Goal: Task Accomplishment & Management: Manage account settings

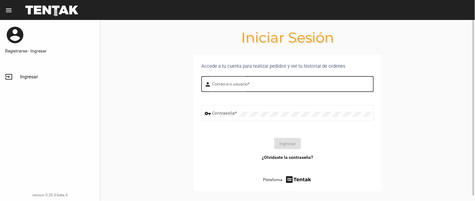
click at [233, 82] on div "Correo-e o usuario *" at bounding box center [291, 83] width 158 height 17
click at [232, 84] on input "Correo-e o usuario *" at bounding box center [291, 85] width 158 height 5
type input "BELEN"
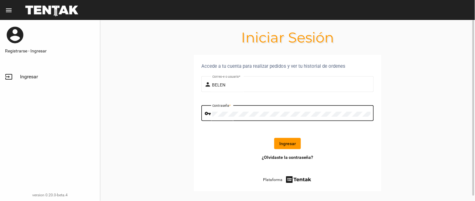
click at [291, 145] on button "Ingresar" at bounding box center [287, 143] width 27 height 11
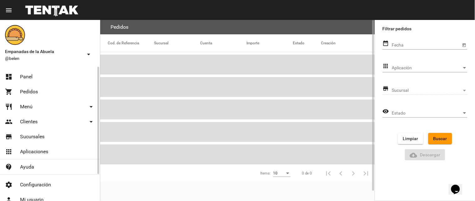
click at [33, 76] on link "dashboard Panel" at bounding box center [50, 76] width 100 height 15
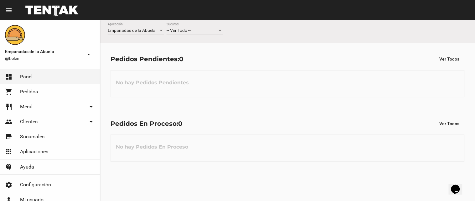
click at [189, 23] on div "-- Ver Todo -- Sucursal" at bounding box center [194, 29] width 56 height 12
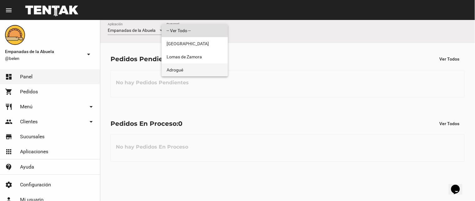
click at [192, 70] on span "Adrogué" at bounding box center [194, 70] width 56 height 13
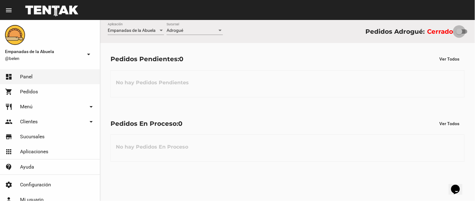
drag, startPoint x: 461, startPoint y: 28, endPoint x: 467, endPoint y: 28, distance: 6.6
click at [467, 28] on div "Empanadas de la Abuela Aplicación Adrogué Sucursal Pedidos Adrogué: Cerrado" at bounding box center [287, 31] width 375 height 23
drag, startPoint x: 461, startPoint y: 29, endPoint x: 464, endPoint y: 16, distance: 12.8
click at [470, 29] on div "Empanadas de la Abuela Aplicación Adrogué Sucursal Pedidos Adrogué: Cerrado" at bounding box center [287, 31] width 375 height 23
checkbox input "true"
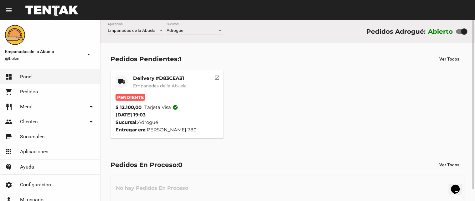
click at [148, 83] on span "Empanadas de la Abuela" at bounding box center [160, 86] width 54 height 6
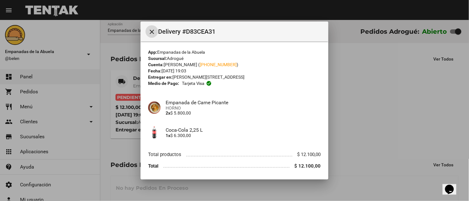
scroll to position [20, 0]
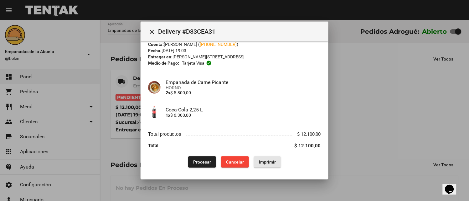
click at [263, 161] on span "Imprimir" at bounding box center [267, 162] width 17 height 5
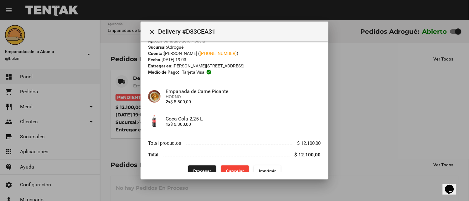
scroll to position [20, 0]
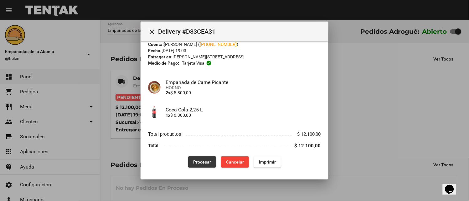
click at [188, 160] on button "Procesar" at bounding box center [202, 162] width 28 height 11
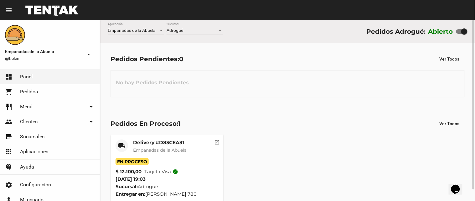
click at [142, 143] on mat-card-title "Delivery #D83CEA31" at bounding box center [160, 143] width 54 height 6
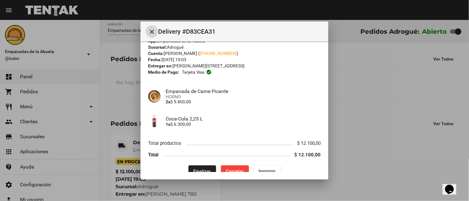
scroll to position [20, 0]
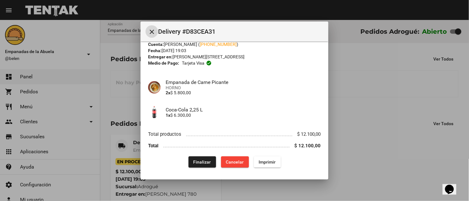
click at [260, 158] on button "Imprimir" at bounding box center [267, 162] width 27 height 11
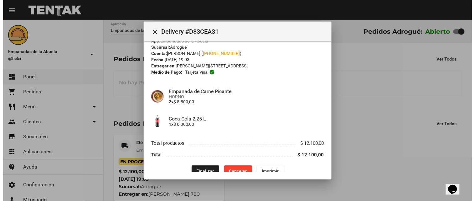
scroll to position [20, 0]
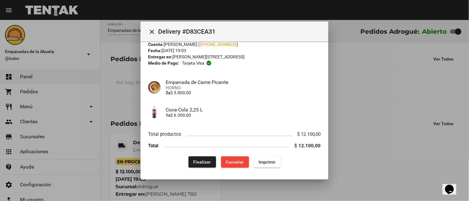
drag, startPoint x: 149, startPoint y: 30, endPoint x: 148, endPoint y: 61, distance: 31.3
click at [149, 30] on mat-icon "close" at bounding box center [152, 32] width 8 height 8
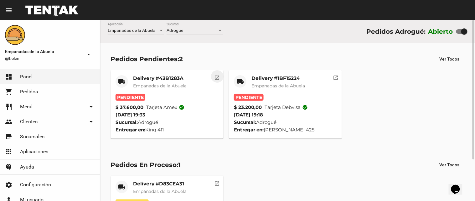
click at [217, 76] on mat-icon "open_in_new" at bounding box center [217, 77] width 6 height 6
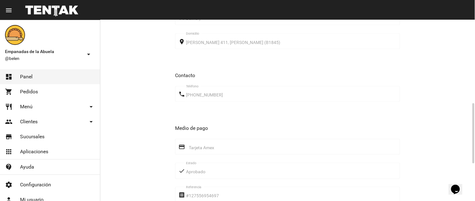
scroll to position [362, 0]
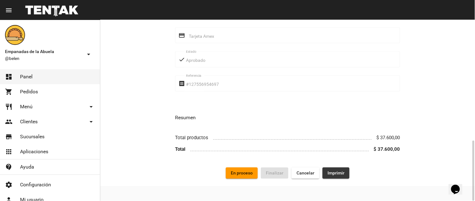
click at [330, 174] on span "Imprimir" at bounding box center [335, 173] width 17 height 5
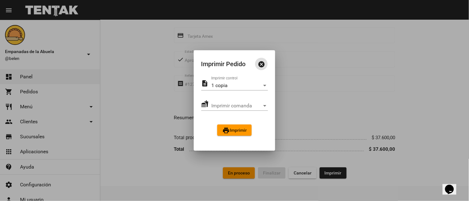
click at [232, 127] on button "print Imprimir" at bounding box center [234, 130] width 34 height 11
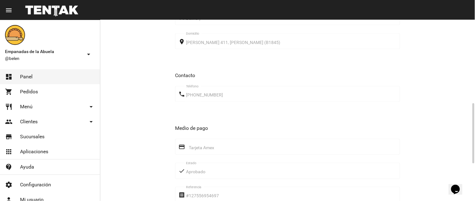
scroll to position [362, 0]
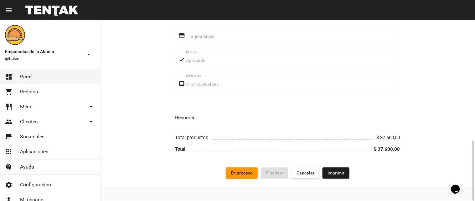
click at [249, 174] on span "En proceso" at bounding box center [242, 173] width 22 height 5
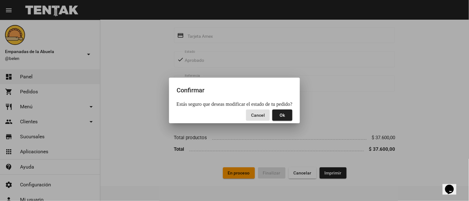
click at [282, 115] on span "Ok" at bounding box center [282, 115] width 5 height 5
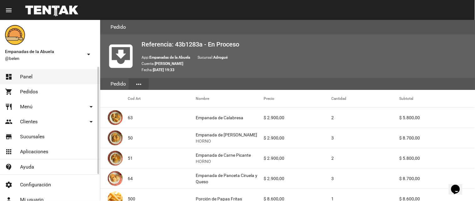
click at [47, 72] on link "dashboard Panel" at bounding box center [50, 76] width 100 height 15
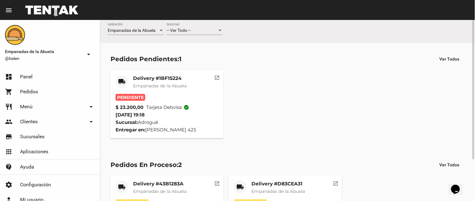
click at [215, 77] on mat-icon "open_in_new" at bounding box center [217, 77] width 6 height 6
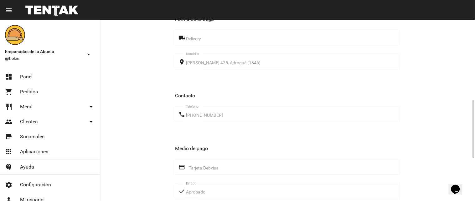
scroll to position [383, 0]
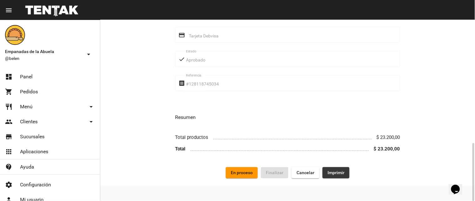
click at [336, 171] on span "Imprimir" at bounding box center [335, 173] width 17 height 5
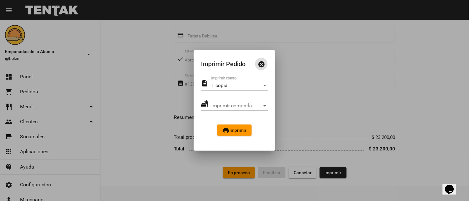
click at [243, 133] on button "print Imprimir" at bounding box center [234, 130] width 34 height 11
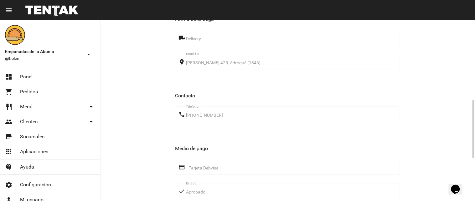
scroll to position [383, 0]
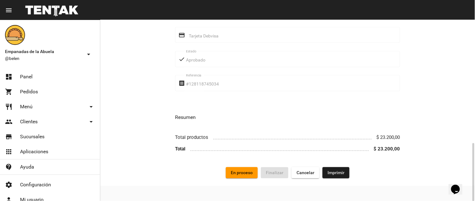
click at [239, 173] on span "En proceso" at bounding box center [242, 173] width 22 height 5
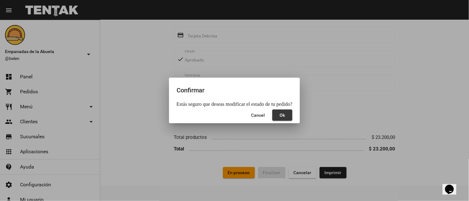
click at [282, 117] on span "Ok" at bounding box center [282, 115] width 5 height 5
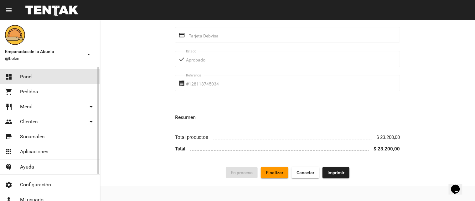
click at [30, 71] on link "dashboard Panel" at bounding box center [50, 76] width 100 height 15
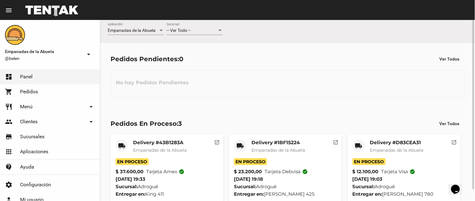
click at [202, 30] on div "-- Ver Todo --" at bounding box center [191, 30] width 51 height 5
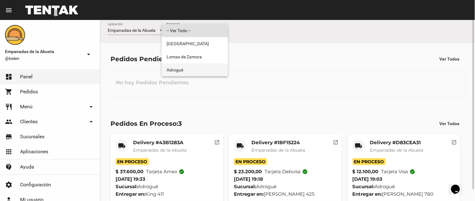
drag, startPoint x: 186, startPoint y: 72, endPoint x: 185, endPoint y: 84, distance: 11.7
click at [186, 71] on span "Adrogué" at bounding box center [194, 70] width 56 height 13
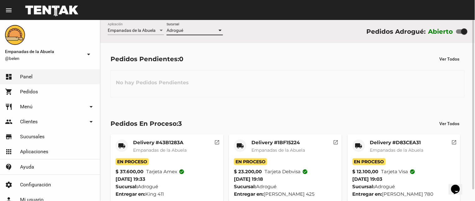
scroll to position [12, 0]
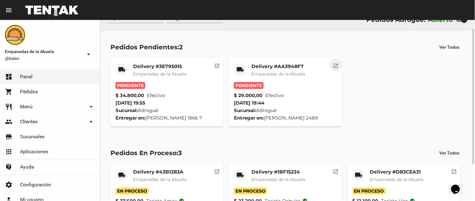
click at [334, 63] on mat-icon "open_in_new" at bounding box center [336, 65] width 6 height 6
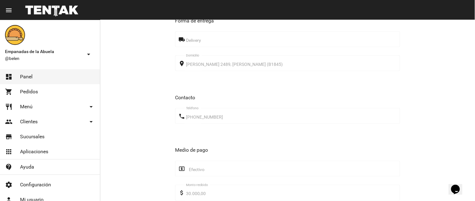
scroll to position [298, 0]
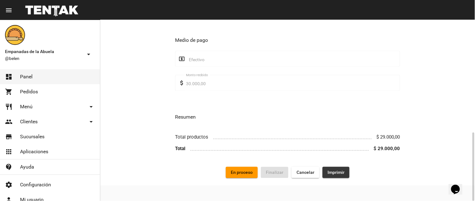
click at [334, 173] on span "Imprimir" at bounding box center [335, 173] width 17 height 5
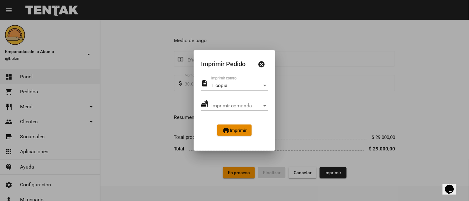
drag, startPoint x: 233, startPoint y: 131, endPoint x: 348, endPoint y: 170, distance: 121.4
click at [233, 131] on span "print Imprimir" at bounding box center [234, 130] width 24 height 5
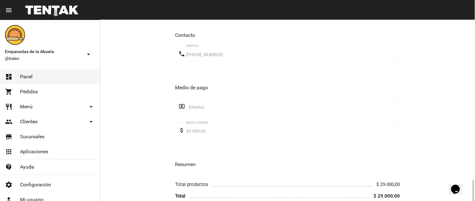
scroll to position [298, 0]
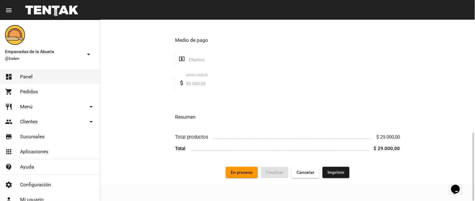
click at [249, 173] on span "En proceso" at bounding box center [242, 173] width 22 height 5
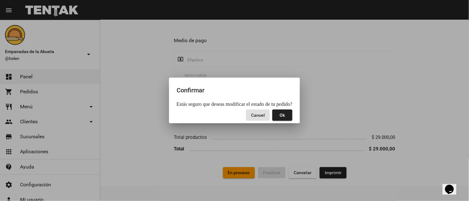
click at [276, 114] on button "Ok" at bounding box center [282, 115] width 20 height 11
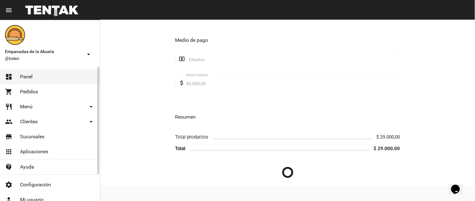
click at [41, 72] on link "dashboard Panel" at bounding box center [50, 76] width 100 height 15
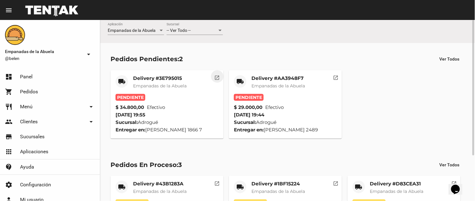
click at [216, 78] on mat-icon "open_in_new" at bounding box center [217, 77] width 6 height 6
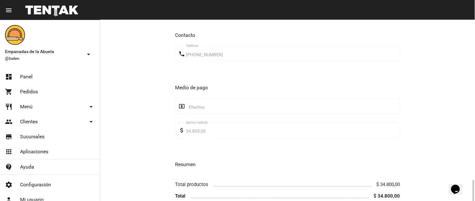
scroll to position [298, 0]
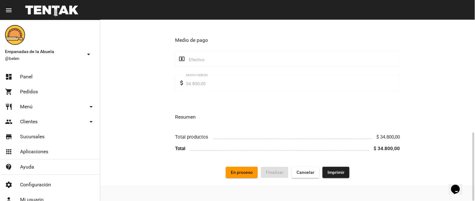
click at [341, 173] on span "Imprimir" at bounding box center [335, 173] width 17 height 5
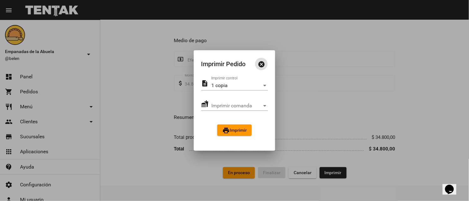
click at [233, 131] on span "print Imprimir" at bounding box center [234, 130] width 24 height 5
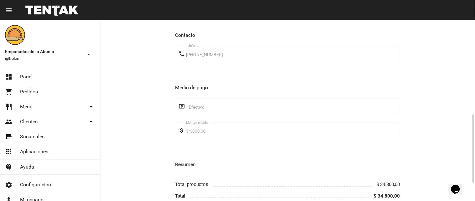
scroll to position [298, 0]
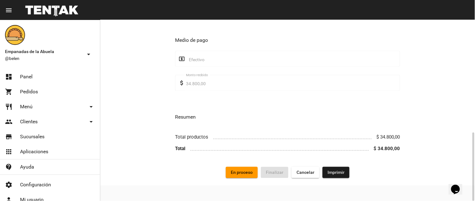
click at [248, 174] on span "En proceso" at bounding box center [242, 173] width 22 height 5
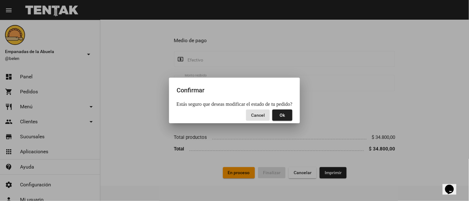
click at [280, 116] on span "Ok" at bounding box center [282, 115] width 5 height 5
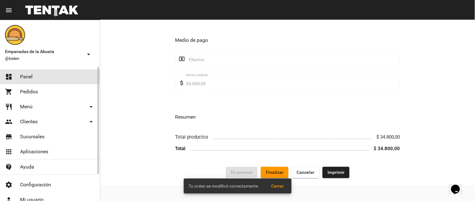
click at [30, 73] on link "dashboard Panel" at bounding box center [50, 76] width 100 height 15
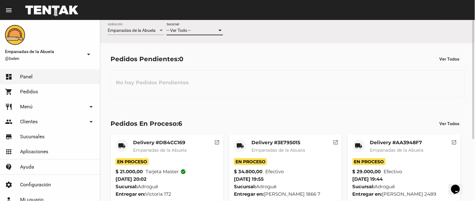
click at [198, 31] on div "-- Ver Todo --" at bounding box center [191, 30] width 51 height 5
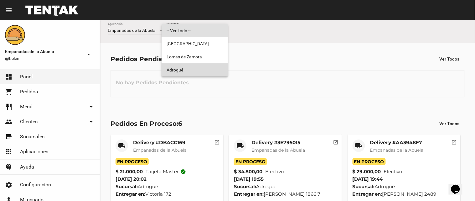
click at [204, 69] on span "Adrogué" at bounding box center [194, 70] width 56 height 13
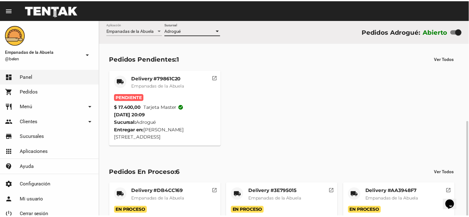
scroll to position [119, 0]
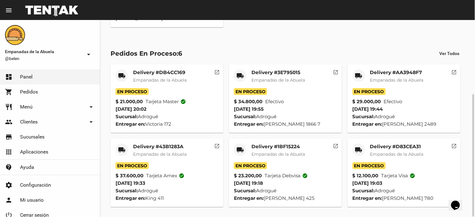
click at [169, 80] on div "Delivery #DB4CC169 Empanadas de la Abuela" at bounding box center [160, 78] width 54 height 19
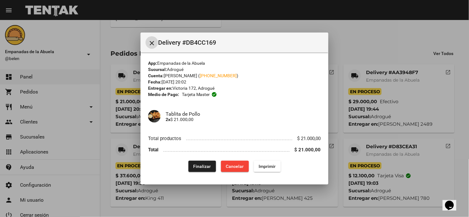
click at [273, 164] on span "Imprimir" at bounding box center [267, 166] width 17 height 5
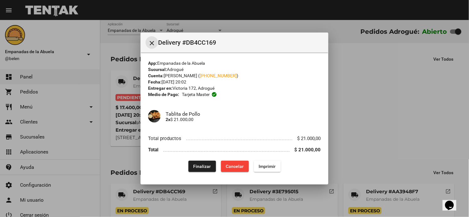
click at [154, 40] on mat-icon "close" at bounding box center [152, 43] width 8 height 8
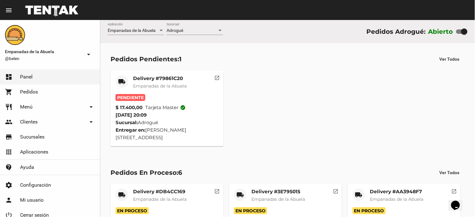
click at [161, 81] on mat-card-title "Delivery #79861C20" at bounding box center [160, 78] width 54 height 6
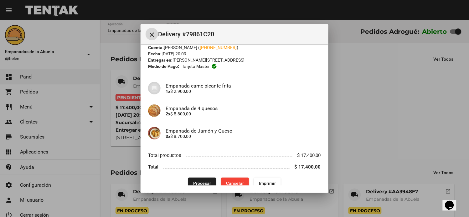
scroll to position [28, 0]
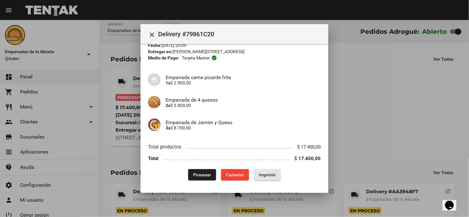
click at [271, 173] on span "Imprimir" at bounding box center [267, 174] width 17 height 5
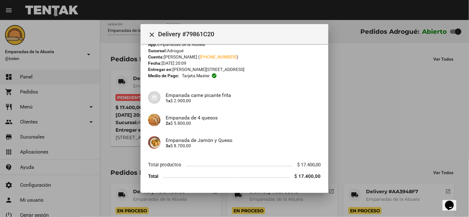
scroll to position [28, 0]
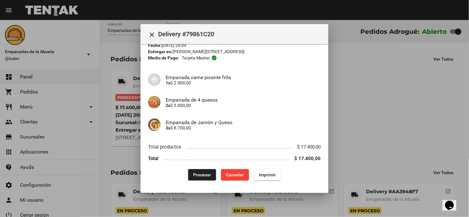
drag, startPoint x: 198, startPoint y: 169, endPoint x: 196, endPoint y: 178, distance: 9.0
click at [197, 171] on div "App: Empanadas de la Abuela Sucursal: Adrogué Cuenta: [PERSON_NAME] ( [PHONE_NU…" at bounding box center [234, 101] width 173 height 157
click at [196, 176] on span "Procesar" at bounding box center [202, 174] width 18 height 5
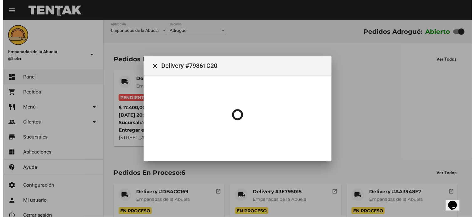
scroll to position [0, 0]
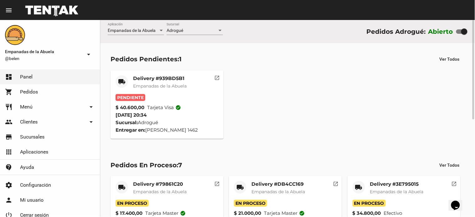
click at [215, 79] on mat-icon "open_in_new" at bounding box center [217, 77] width 6 height 6
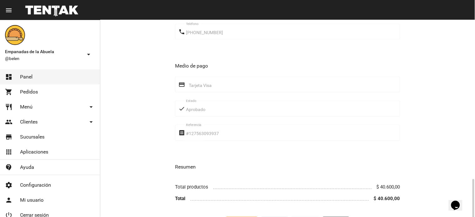
scroll to position [347, 0]
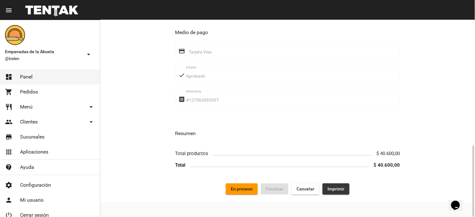
click at [334, 189] on span "Imprimir" at bounding box center [335, 188] width 17 height 5
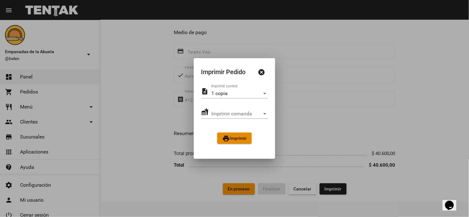
click at [229, 139] on mat-icon "print" at bounding box center [226, 139] width 8 height 8
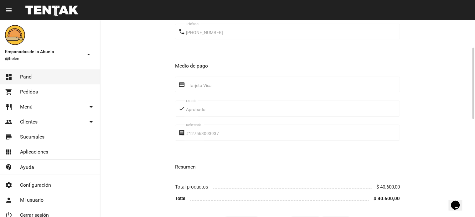
scroll to position [347, 0]
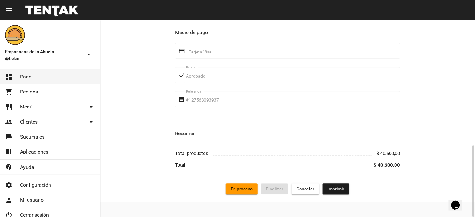
click at [248, 192] on button "En proceso" at bounding box center [242, 188] width 32 height 11
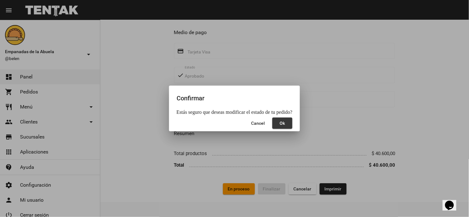
click at [284, 123] on span "Ok" at bounding box center [282, 123] width 5 height 5
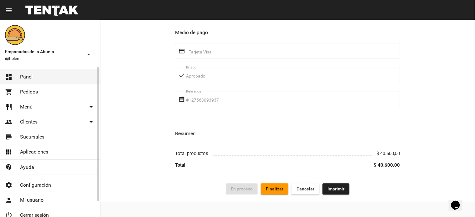
click at [29, 79] on span "Panel" at bounding box center [26, 77] width 13 height 6
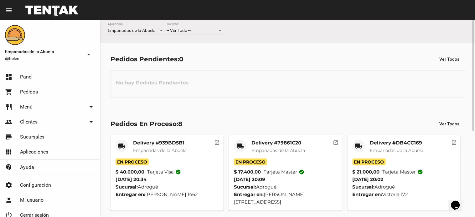
drag, startPoint x: 215, startPoint y: 25, endPoint x: 215, endPoint y: 28, distance: 3.5
click at [215, 28] on div "-- Ver Todo -- Sucursal" at bounding box center [194, 29] width 56 height 12
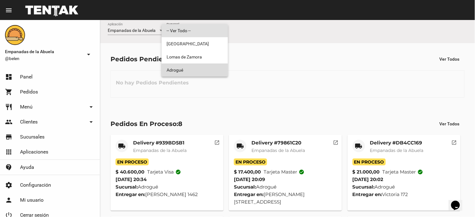
click at [195, 72] on span "Adrogué" at bounding box center [194, 70] width 56 height 13
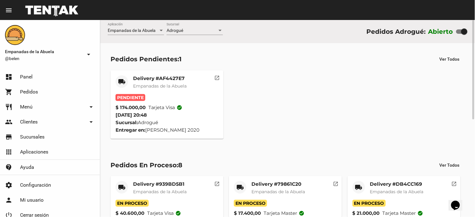
click at [167, 84] on span "Empanadas de la Abuela" at bounding box center [160, 86] width 54 height 6
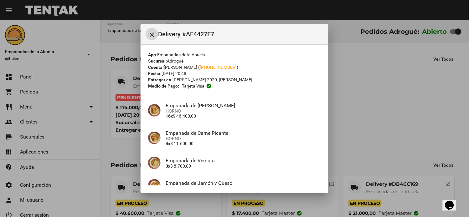
scroll to position [133, 0]
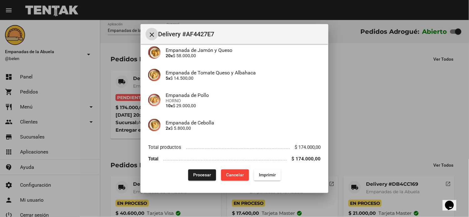
click at [267, 173] on span "Imprimir" at bounding box center [267, 175] width 17 height 5
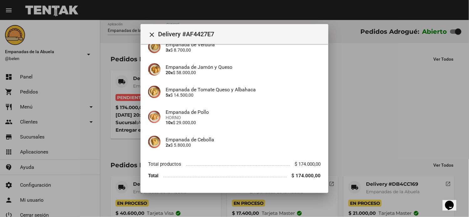
scroll to position [133, 0]
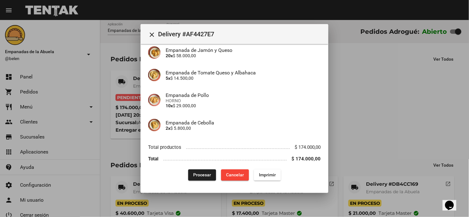
click at [198, 177] on span "Procesar" at bounding box center [202, 175] width 18 height 5
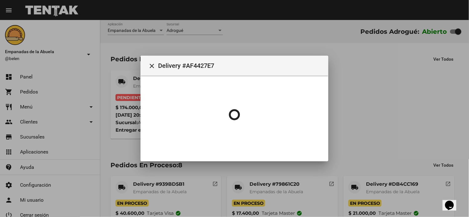
scroll to position [0, 0]
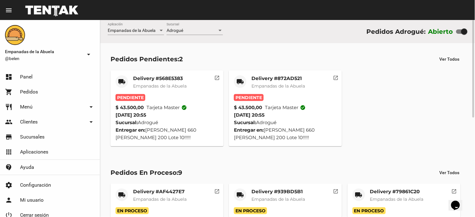
click at [162, 80] on mat-card-title "Delivery #568E5383" at bounding box center [160, 78] width 54 height 6
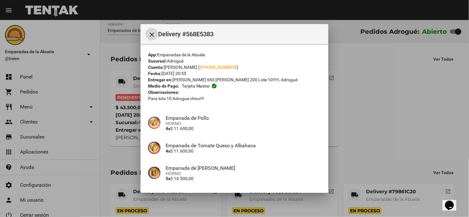
scroll to position [95, 0]
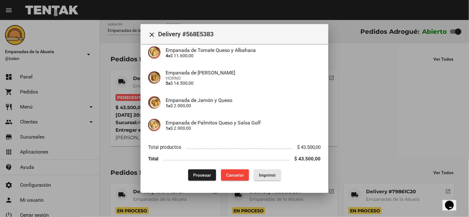
click at [261, 178] on button "Imprimir" at bounding box center [267, 175] width 27 height 11
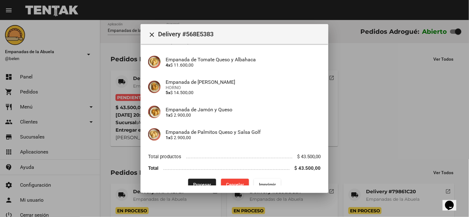
scroll to position [95, 0]
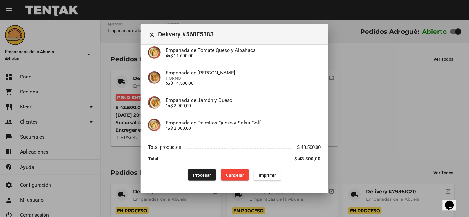
click at [193, 174] on span "Procesar" at bounding box center [202, 175] width 18 height 5
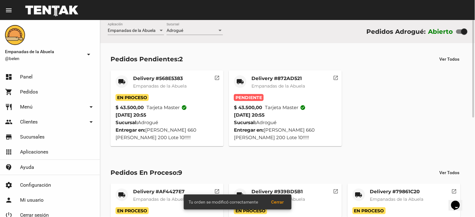
click at [285, 80] on mat-card-title "Delivery #872AD521" at bounding box center [278, 78] width 54 height 6
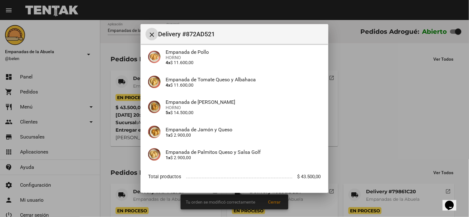
scroll to position [95, 0]
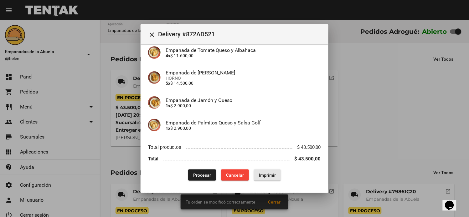
drag, startPoint x: 268, startPoint y: 177, endPoint x: 202, endPoint y: 113, distance: 92.5
click at [268, 177] on button "Imprimir" at bounding box center [267, 175] width 27 height 11
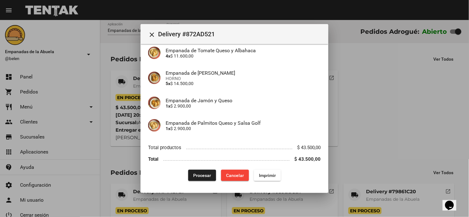
scroll to position [95, 0]
click at [199, 171] on button "Procesar" at bounding box center [202, 175] width 28 height 11
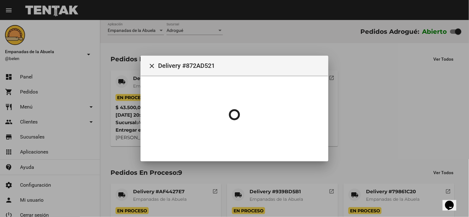
scroll to position [0, 0]
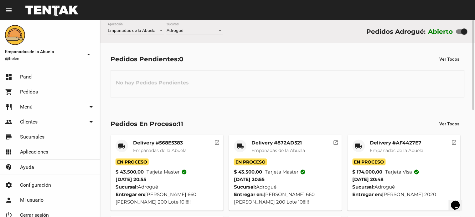
click at [171, 147] on mat-card-subtitle "Empanadas de la Abuela" at bounding box center [160, 150] width 54 height 6
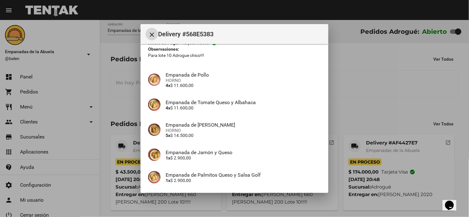
scroll to position [95, 0]
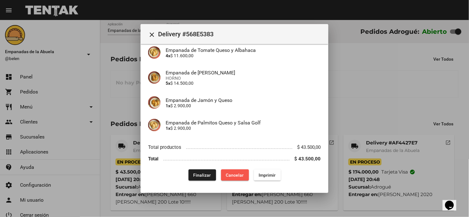
click at [226, 175] on span "Cancelar" at bounding box center [235, 175] width 18 height 5
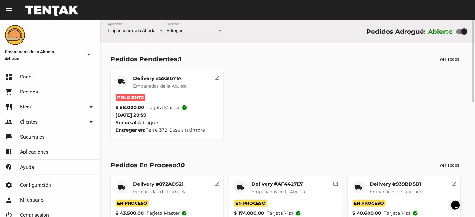
click at [157, 76] on mat-card-title "Delivery #5931671A" at bounding box center [160, 78] width 54 height 6
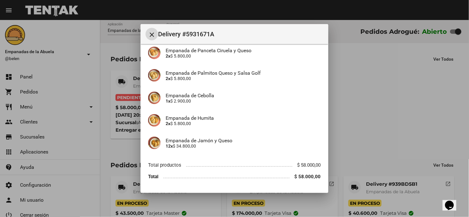
scroll to position [100, 0]
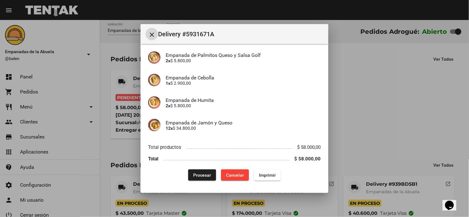
click at [265, 176] on span "Imprimir" at bounding box center [267, 175] width 17 height 5
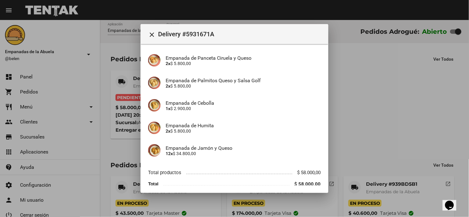
scroll to position [100, 0]
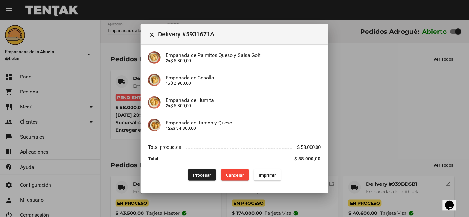
click at [196, 173] on span "Procesar" at bounding box center [202, 175] width 18 height 5
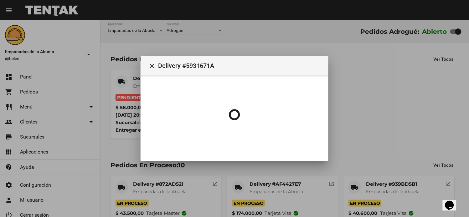
scroll to position [0, 0]
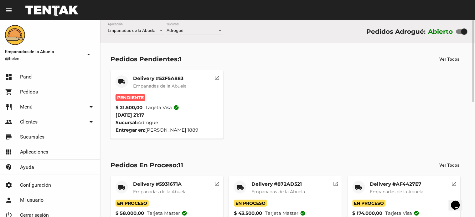
click at [151, 78] on mat-card-title "Delivery #52F5A883" at bounding box center [160, 78] width 54 height 6
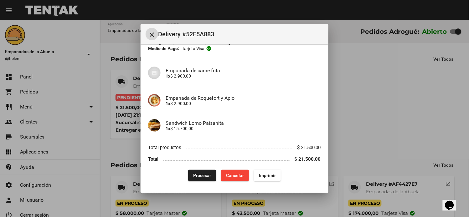
scroll to position [38, 0]
click at [262, 173] on span "Imprimir" at bounding box center [267, 175] width 17 height 5
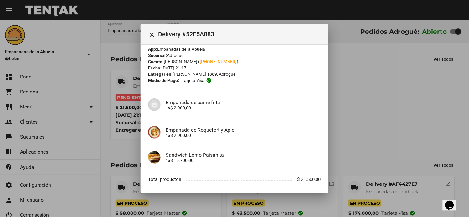
scroll to position [38, 0]
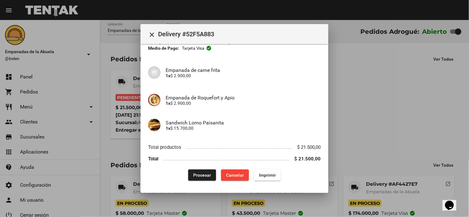
click at [202, 176] on span "Procesar" at bounding box center [202, 175] width 18 height 5
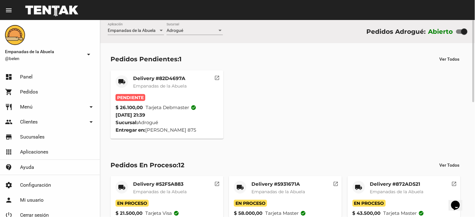
click at [172, 80] on mat-card-title "Delivery #82D4697A" at bounding box center [160, 78] width 54 height 6
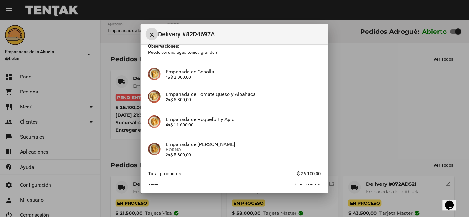
scroll to position [73, 0]
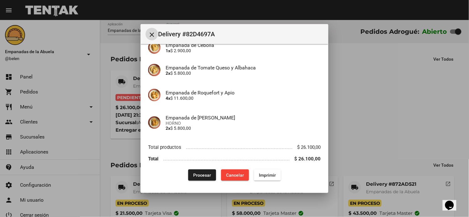
click at [271, 171] on button "Imprimir" at bounding box center [267, 175] width 27 height 11
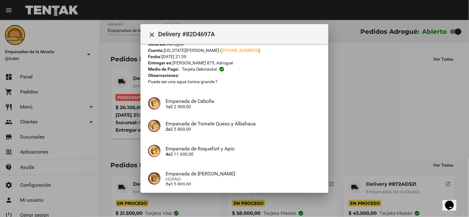
scroll to position [73, 0]
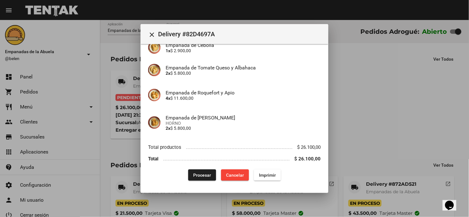
click at [192, 171] on button "Procesar" at bounding box center [202, 175] width 28 height 11
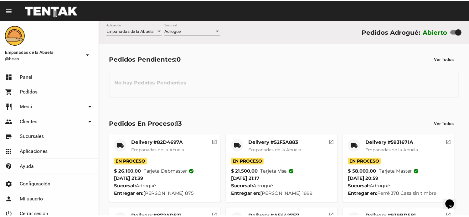
scroll to position [308, 0]
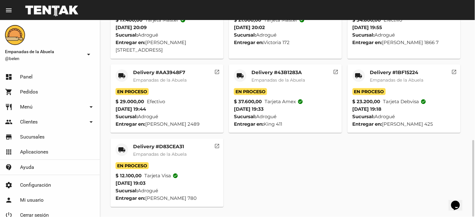
drag, startPoint x: 113, startPoint y: 145, endPoint x: 121, endPoint y: 151, distance: 10.2
click at [113, 146] on mat-card "local_shipping Delivery #D83CEA31 Empanadas de la Abuela En Proceso $ 12.100,00…" at bounding box center [166, 173] width 113 height 69
click at [126, 150] on div "local_shipping" at bounding box center [121, 150] width 13 height 13
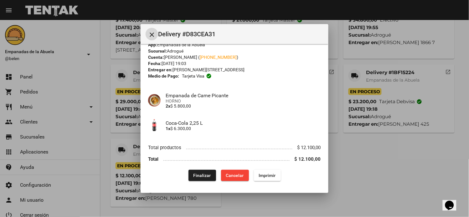
scroll to position [10, 0]
drag, startPoint x: 199, startPoint y: 176, endPoint x: 205, endPoint y: 172, distance: 7.0
click at [199, 175] on span "Finalizar" at bounding box center [202, 175] width 18 height 5
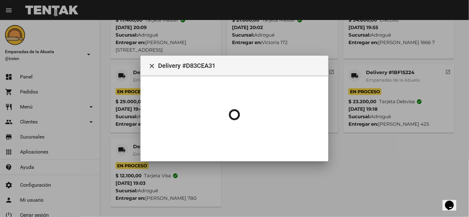
scroll to position [0, 0]
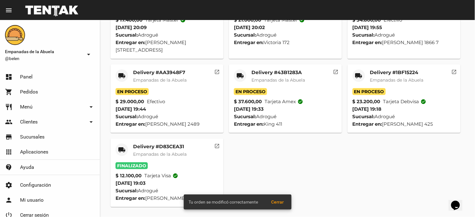
click at [355, 75] on mat-icon "local_shipping" at bounding box center [359, 76] width 8 height 8
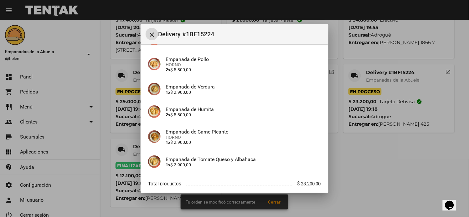
scroll to position [105, 0]
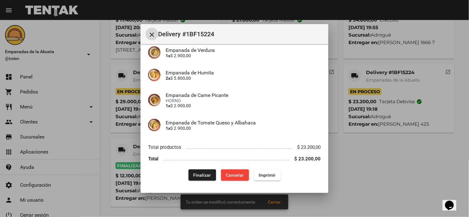
click at [197, 175] on span "Finalizar" at bounding box center [202, 175] width 18 height 5
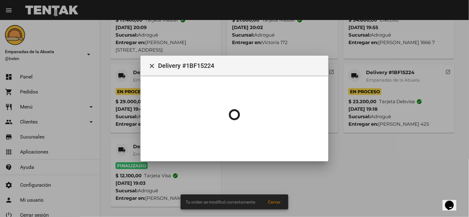
scroll to position [0, 0]
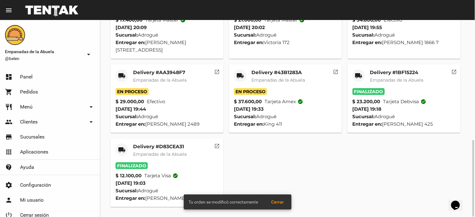
click at [118, 76] on mat-icon "local_shipping" at bounding box center [122, 76] width 8 height 8
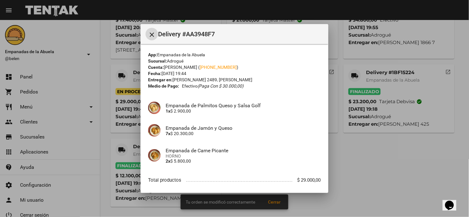
scroll to position [33, 0]
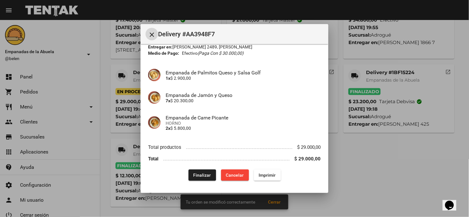
click at [195, 176] on span "Finalizar" at bounding box center [202, 175] width 18 height 5
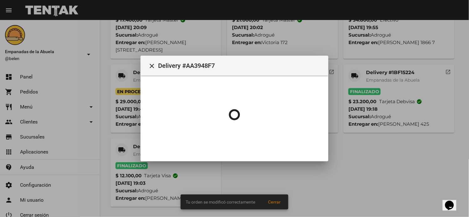
scroll to position [0, 0]
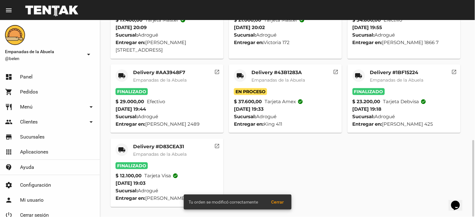
click at [243, 74] on mat-icon "local_shipping" at bounding box center [240, 76] width 8 height 8
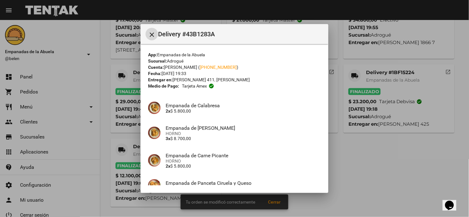
scroll to position [83, 0]
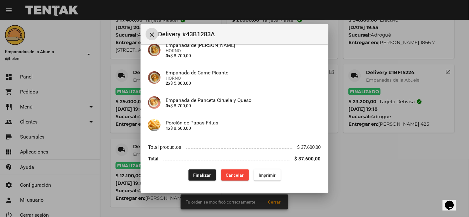
click at [201, 173] on span "Finalizar" at bounding box center [202, 175] width 18 height 5
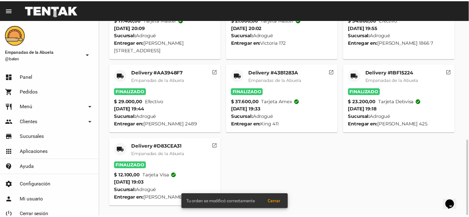
scroll to position [245, 0]
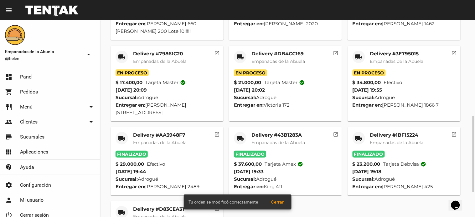
click at [360, 57] on mat-icon "local_shipping" at bounding box center [359, 57] width 8 height 8
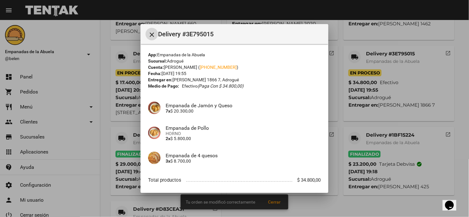
scroll to position [33, 0]
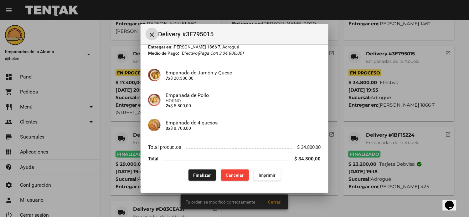
click at [198, 174] on span "Finalizar" at bounding box center [202, 175] width 18 height 5
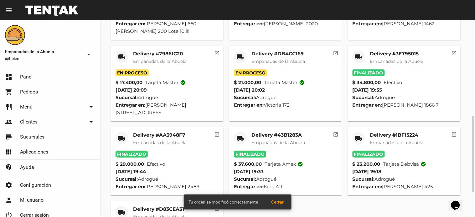
click at [236, 56] on mat-icon "local_shipping" at bounding box center [240, 57] width 8 height 8
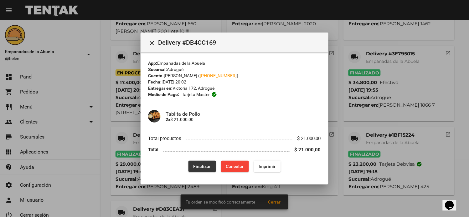
click at [209, 163] on button "Finalizar" at bounding box center [202, 166] width 28 height 11
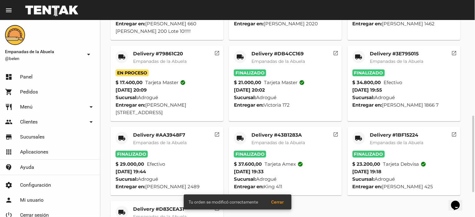
click at [121, 55] on mat-icon "local_shipping" at bounding box center [122, 57] width 8 height 8
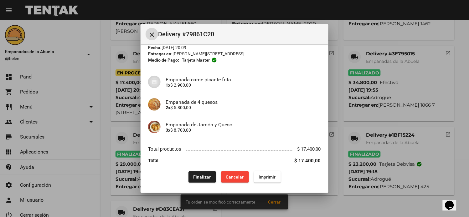
scroll to position [28, 0]
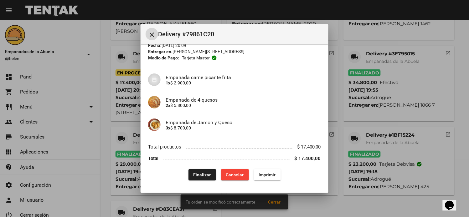
click at [196, 175] on span "Finalizar" at bounding box center [202, 174] width 18 height 5
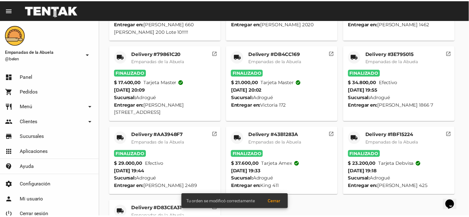
scroll to position [120, 0]
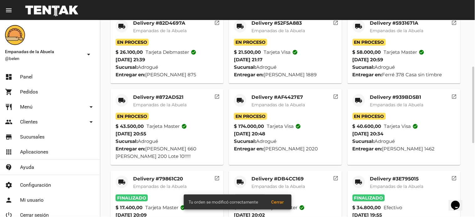
click at [355, 95] on div "local_shipping" at bounding box center [358, 100] width 13 height 13
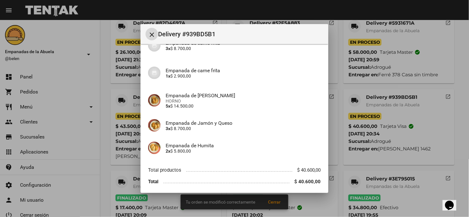
scroll to position [88, 0]
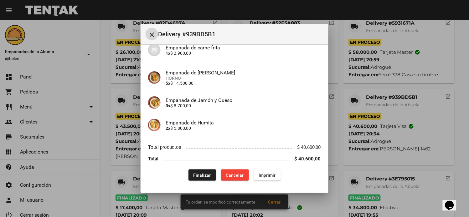
click at [201, 170] on button "Finalizar" at bounding box center [202, 175] width 28 height 11
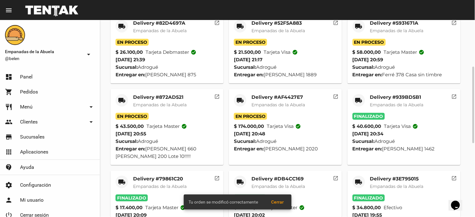
click at [121, 98] on mat-icon "local_shipping" at bounding box center [122, 101] width 8 height 8
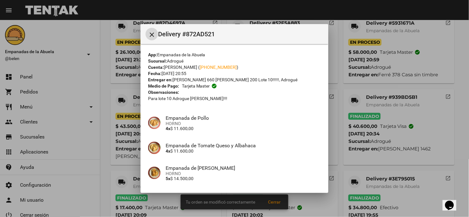
scroll to position [95, 0]
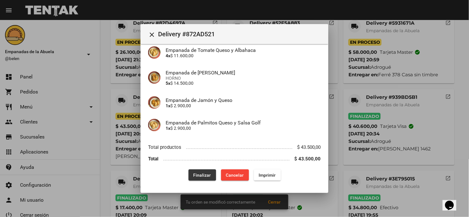
drag, startPoint x: 194, startPoint y: 171, endPoint x: 203, endPoint y: 160, distance: 13.5
click at [194, 171] on button "Finalizar" at bounding box center [202, 175] width 28 height 11
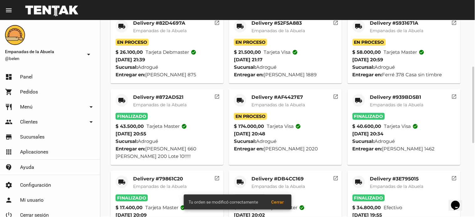
click at [243, 99] on mat-icon "local_shipping" at bounding box center [240, 101] width 8 height 8
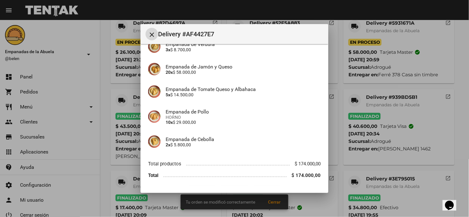
scroll to position [133, 0]
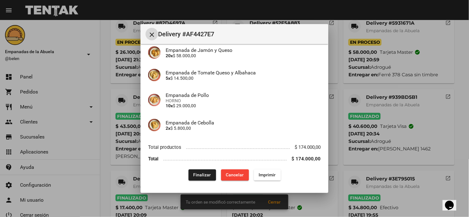
click at [199, 174] on span "Finalizar" at bounding box center [202, 175] width 18 height 5
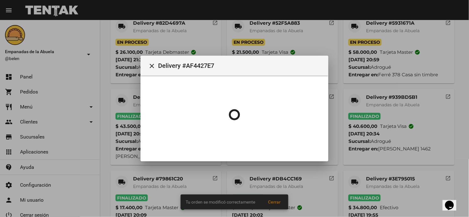
scroll to position [0, 0]
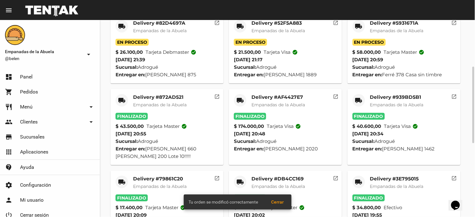
click at [354, 24] on div "local_shipping" at bounding box center [358, 26] width 13 height 13
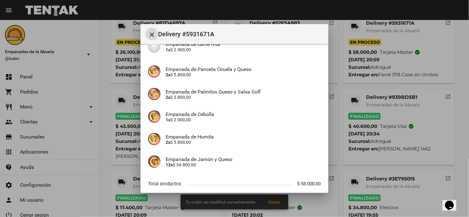
scroll to position [100, 0]
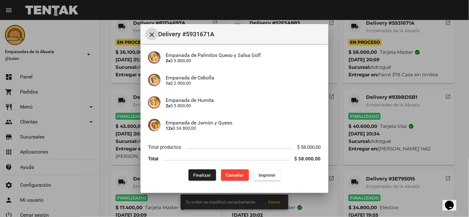
click at [201, 172] on button "Finalizar" at bounding box center [202, 175] width 28 height 11
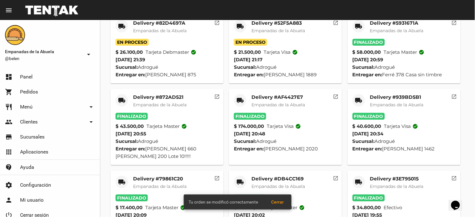
click at [239, 25] on mat-icon "local_shipping" at bounding box center [240, 27] width 8 height 8
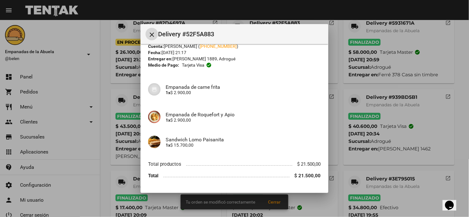
scroll to position [38, 0]
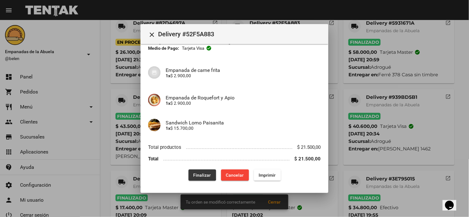
click at [188, 171] on button "Finalizar" at bounding box center [202, 175] width 28 height 11
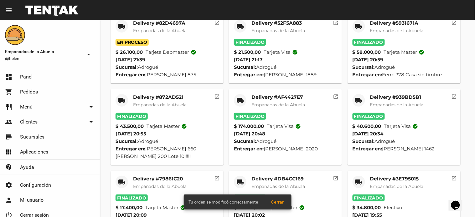
click at [122, 26] on mat-icon "local_shipping" at bounding box center [122, 27] width 8 height 8
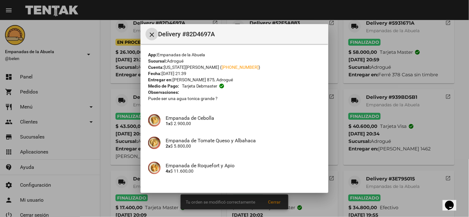
scroll to position [73, 0]
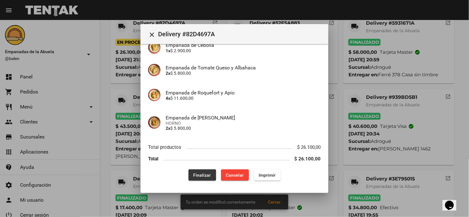
click at [193, 175] on span "Finalizar" at bounding box center [202, 175] width 18 height 5
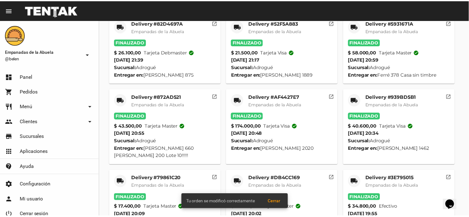
scroll to position [0, 0]
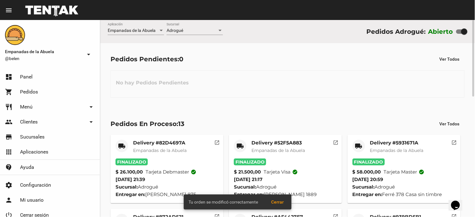
click at [200, 26] on div "Adrogué Sucursal" at bounding box center [194, 29] width 56 height 12
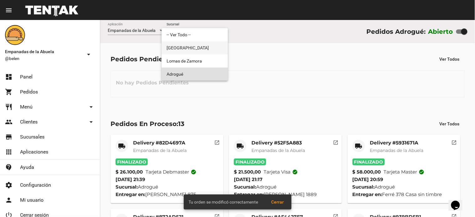
click at [192, 54] on span "[GEOGRAPHIC_DATA]" at bounding box center [194, 47] width 56 height 13
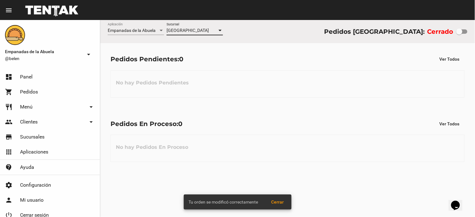
click at [199, 30] on div "[GEOGRAPHIC_DATA]" at bounding box center [191, 30] width 51 height 5
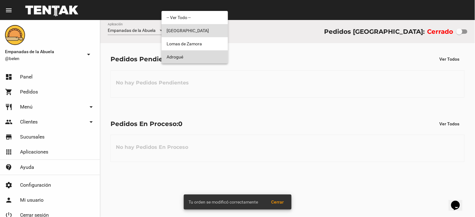
click at [194, 57] on span "Adrogué" at bounding box center [194, 56] width 56 height 13
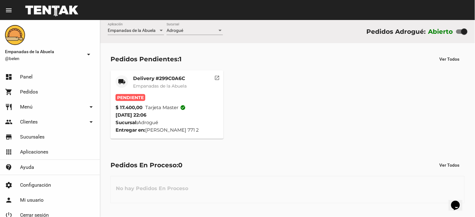
click at [157, 80] on mat-card-title "Delivery #299C0A6C" at bounding box center [160, 78] width 54 height 6
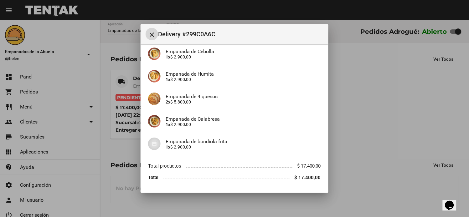
scroll to position [73, 0]
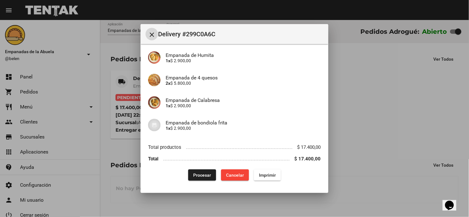
click at [268, 178] on button "Imprimir" at bounding box center [267, 175] width 27 height 11
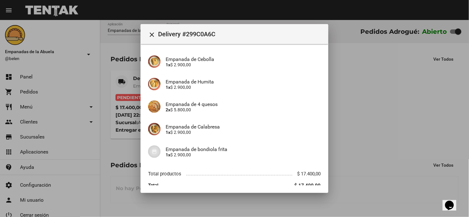
scroll to position [73, 0]
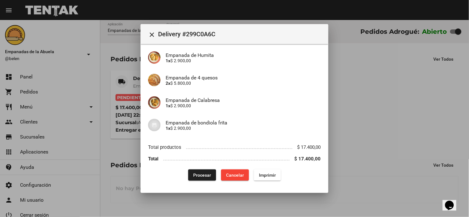
click at [206, 173] on span "Procesar" at bounding box center [202, 175] width 18 height 5
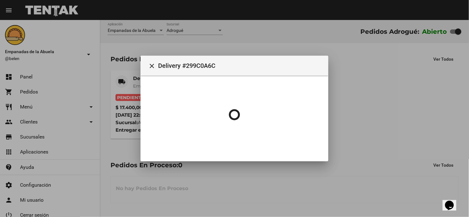
scroll to position [0, 0]
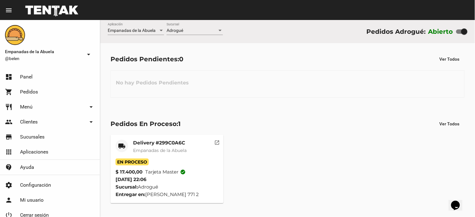
click at [190, 33] on div "Adrogué" at bounding box center [191, 30] width 51 height 5
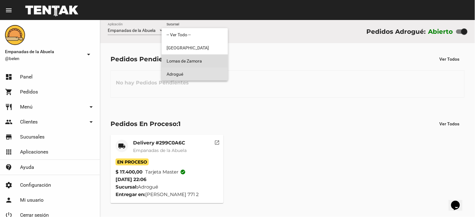
click at [189, 62] on span "Lomas de Zamora" at bounding box center [194, 60] width 56 height 13
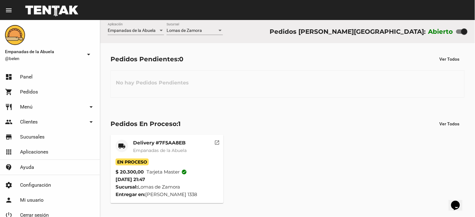
click at [193, 25] on div "[PERSON_NAME] Sucursal" at bounding box center [194, 29] width 56 height 12
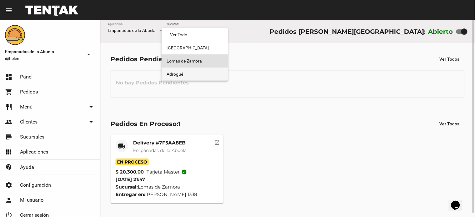
click at [196, 73] on span "Adrogué" at bounding box center [194, 74] width 56 height 13
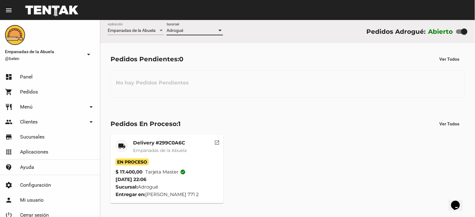
click at [173, 29] on span "Adrogué" at bounding box center [174, 30] width 17 height 5
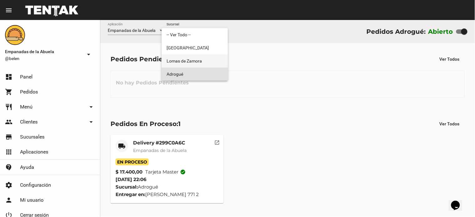
click at [188, 64] on span "Lomas de Zamora" at bounding box center [194, 60] width 56 height 13
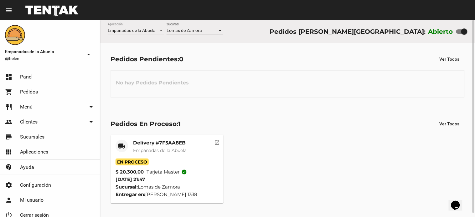
click at [178, 26] on div "[PERSON_NAME] Sucursal" at bounding box center [194, 29] width 56 height 12
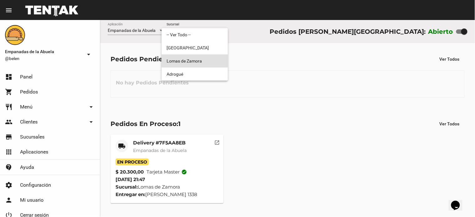
click at [184, 59] on span "Lomas de Zamora" at bounding box center [194, 60] width 56 height 13
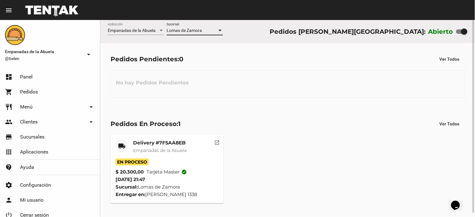
click at [186, 31] on span "Lomas de Zamora" at bounding box center [183, 30] width 35 height 5
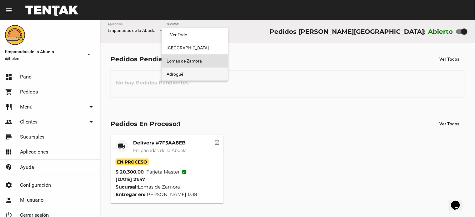
click at [183, 73] on span "Adrogué" at bounding box center [194, 74] width 56 height 13
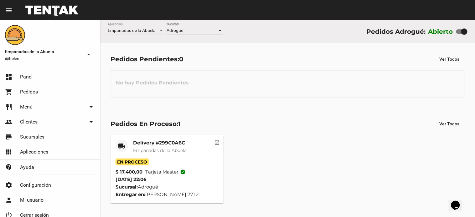
click at [184, 32] on div "Adrogué" at bounding box center [191, 30] width 51 height 5
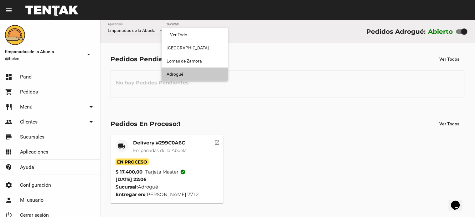
click at [178, 74] on span "Adrogué" at bounding box center [194, 74] width 56 height 13
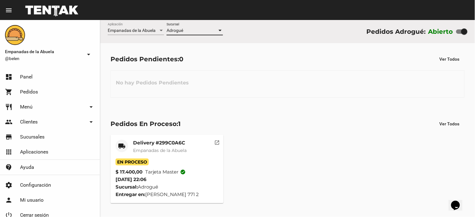
click at [152, 146] on mat-card-title "Delivery #299C0A6C" at bounding box center [160, 143] width 54 height 6
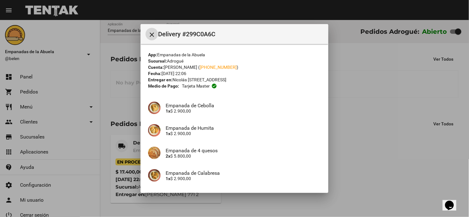
click at [152, 36] on mat-icon "close" at bounding box center [152, 35] width 8 height 8
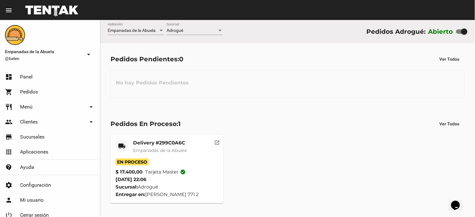
drag, startPoint x: 258, startPoint y: 139, endPoint x: 251, endPoint y: 141, distance: 7.9
click at [258, 139] on div "local_shipping Delivery #299C0A6C Empanadas de la Abuela En Proceso $ 17.400,00…" at bounding box center [288, 169] width 360 height 74
click at [166, 146] on div "Delivery #299C0A6C Empanadas de la Abuela" at bounding box center [160, 149] width 54 height 19
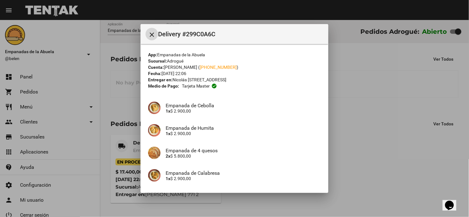
scroll to position [73, 0]
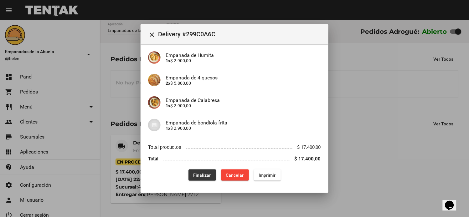
click at [198, 171] on button "Finalizar" at bounding box center [202, 175] width 28 height 11
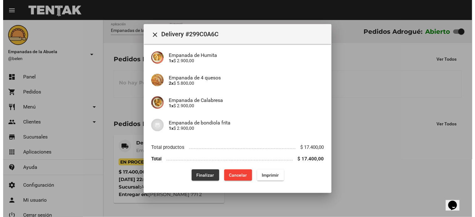
scroll to position [0, 0]
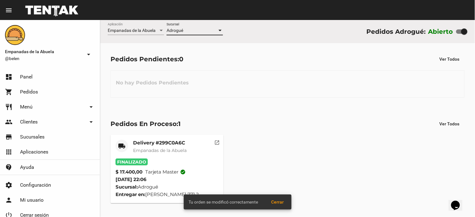
click at [182, 30] on span "Adrogué" at bounding box center [174, 30] width 17 height 5
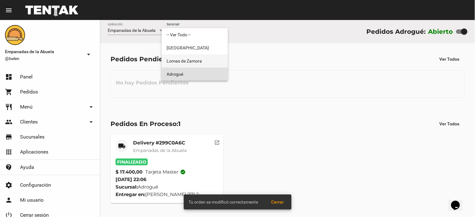
drag, startPoint x: 183, startPoint y: 61, endPoint x: 186, endPoint y: 32, distance: 29.5
click at [183, 61] on span "Lomas de Zamora" at bounding box center [194, 60] width 56 height 13
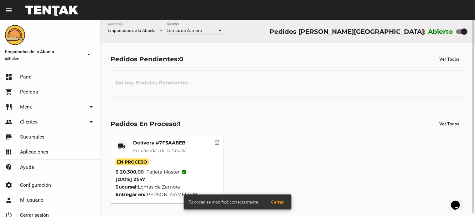
click at [184, 28] on span "Lomas de Zamora" at bounding box center [183, 30] width 35 height 5
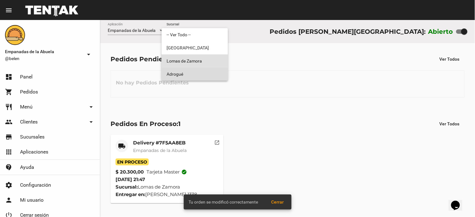
drag, startPoint x: 181, startPoint y: 69, endPoint x: 378, endPoint y: 55, distance: 197.9
click at [180, 69] on span "Adrogué" at bounding box center [194, 74] width 56 height 13
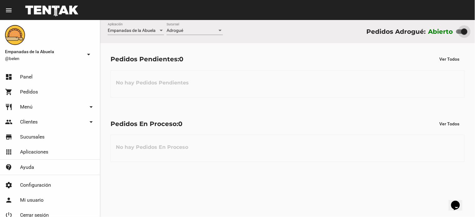
click at [461, 29] on div at bounding box center [461, 31] width 11 height 4
click at [459, 34] on input "checkbox" at bounding box center [459, 34] width 0 height 0
checkbox input "false"
click at [205, 25] on div "Adrogué Sucursal" at bounding box center [194, 29] width 56 height 12
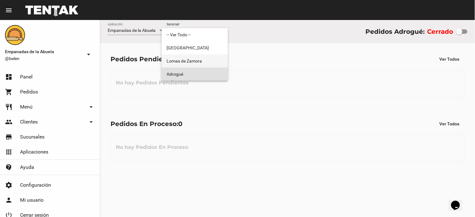
click at [189, 56] on span "Lomas de Zamora" at bounding box center [194, 60] width 56 height 13
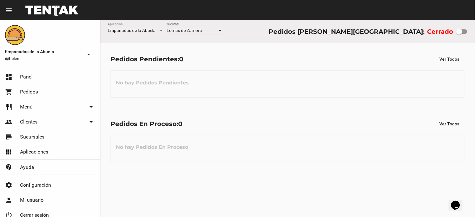
click at [189, 28] on div "[PERSON_NAME] Sucursal" at bounding box center [194, 29] width 56 height 12
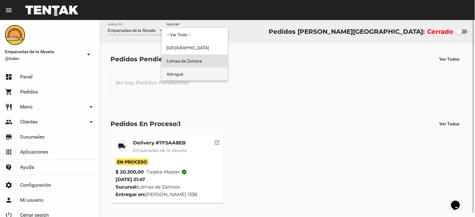
drag, startPoint x: 186, startPoint y: 73, endPoint x: 124, endPoint y: 84, distance: 62.6
click at [186, 74] on span "Adrogué" at bounding box center [194, 74] width 56 height 13
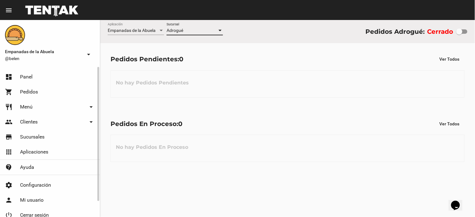
click at [37, 108] on link "restaurant Menú arrow_drop_down" at bounding box center [50, 106] width 100 height 15
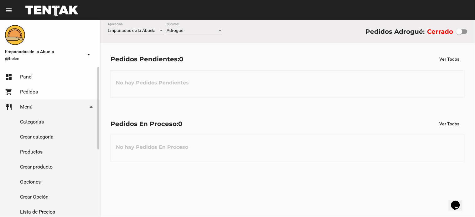
scroll to position [123, 0]
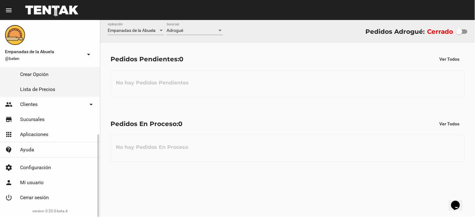
click at [60, 88] on link "Lista de Precios" at bounding box center [50, 89] width 100 height 15
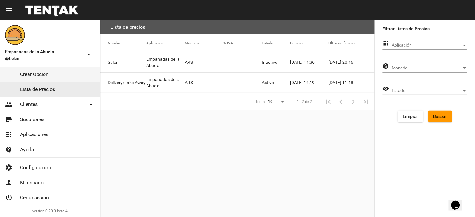
click at [242, 59] on mat-cell at bounding box center [242, 62] width 38 height 20
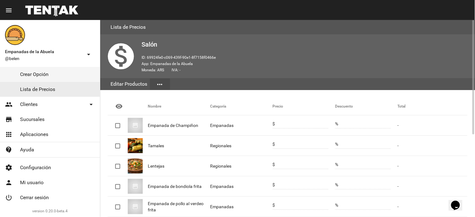
scroll to position [142, 0]
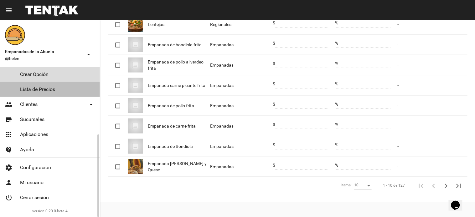
click at [32, 88] on link "Lista de Precios" at bounding box center [50, 89] width 100 height 15
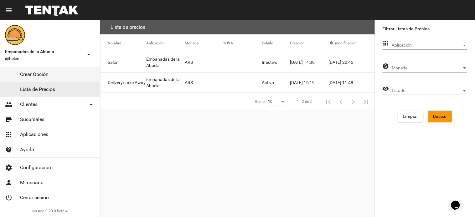
click at [243, 85] on mat-cell at bounding box center [242, 83] width 38 height 20
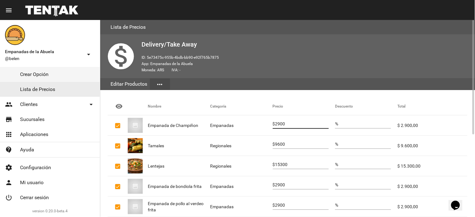
drag, startPoint x: 299, startPoint y: 124, endPoint x: 266, endPoint y: 121, distance: 32.9
click at [266, 121] on mat-row "Empanada de Champiñon Empanadas $ 2900 % $ 2.900,00" at bounding box center [288, 125] width 360 height 20
type input "3100"
drag, startPoint x: 295, startPoint y: 144, endPoint x: 273, endPoint y: 144, distance: 21.9
click at [273, 144] on div "$ 9600" at bounding box center [301, 143] width 56 height 12
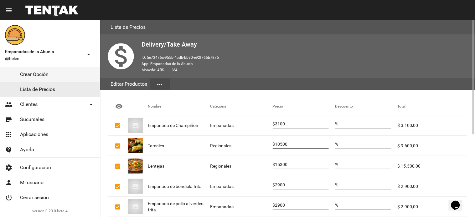
type input "10500"
drag, startPoint x: 293, startPoint y: 163, endPoint x: 272, endPoint y: 164, distance: 21.6
click at [272, 164] on mat-row "Lentejas Regionales $ 15300 % $ 15.300,00" at bounding box center [288, 166] width 360 height 20
type input "17000"
click at [299, 182] on div "2900" at bounding box center [302, 183] width 54 height 12
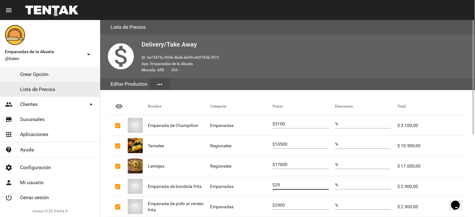
type input "2"
type input "3100"
drag, startPoint x: 307, startPoint y: 207, endPoint x: 253, endPoint y: 194, distance: 54.6
click at [254, 201] on mat-row "Empanada de pollo al verdeo frita Empanadas $ 2900 % $ 2.900,00" at bounding box center [288, 207] width 360 height 20
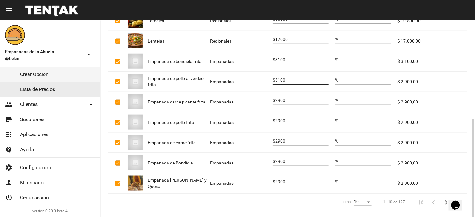
scroll to position [142, 0]
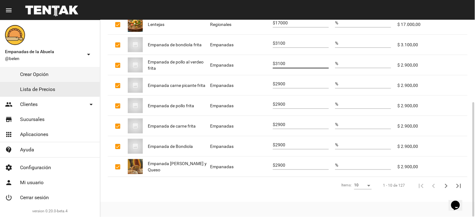
type input "3100"
drag, startPoint x: 290, startPoint y: 84, endPoint x: 266, endPoint y: 75, distance: 24.9
click at [267, 79] on mat-row "Empanada carne picante frita Empanadas $ 2900 % $ 2.900,00" at bounding box center [288, 85] width 360 height 20
type input "3100"
drag, startPoint x: 290, startPoint y: 104, endPoint x: 270, endPoint y: 90, distance: 24.5
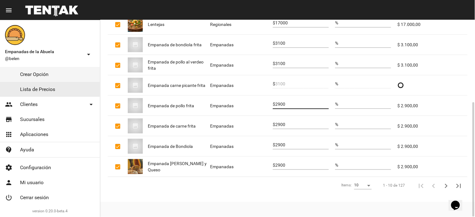
click at [270, 96] on mat-row "Empanada de pollo frita Empanadas $ 2900 % $ 2.900,00" at bounding box center [288, 106] width 360 height 20
type input "3100"
drag, startPoint x: 293, startPoint y: 125, endPoint x: 261, endPoint y: 118, distance: 32.9
click at [262, 120] on mat-row "Empanada de carne frita Empanadas $ 2900 % $ 2.900,00" at bounding box center [288, 126] width 360 height 20
type input "3100"
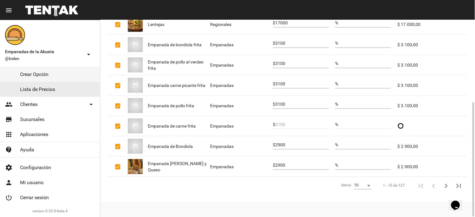
click at [292, 142] on div "2900" at bounding box center [302, 143] width 54 height 12
drag, startPoint x: 286, startPoint y: 146, endPoint x: 273, endPoint y: 144, distance: 12.7
click at [273, 144] on div "$ 2900" at bounding box center [301, 143] width 56 height 12
type input "3100"
drag, startPoint x: 302, startPoint y: 166, endPoint x: 270, endPoint y: 161, distance: 31.8
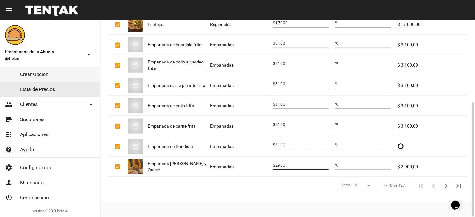
click at [272, 162] on mat-row "Empanada [PERSON_NAME] y Queso Empanadas $ 2900 % $ 2.900,00" at bounding box center [288, 167] width 360 height 20
type input "3100"
click at [446, 185] on icon "Siguiente" at bounding box center [445, 186] width 9 height 9
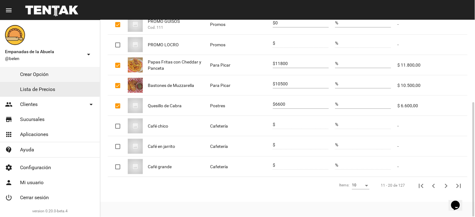
scroll to position [0, 0]
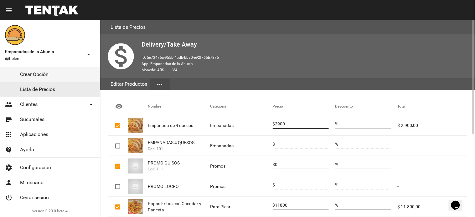
drag, startPoint x: 290, startPoint y: 125, endPoint x: 246, endPoint y: 115, distance: 45.8
click at [252, 117] on mat-row "Empanada de 4 quesos Empanadas $ 2900 % $ 2.900,00" at bounding box center [288, 125] width 360 height 20
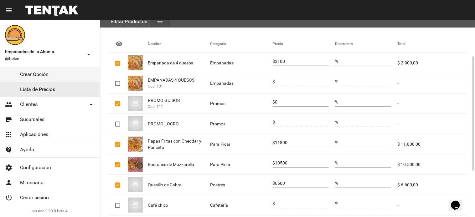
type input "3100"
click at [301, 144] on input "11800" at bounding box center [302, 142] width 54 height 5
type input "1180012500"
drag, startPoint x: 303, startPoint y: 163, endPoint x: 280, endPoint y: 161, distance: 23.9
click at [280, 161] on input "10500" at bounding box center [302, 163] width 54 height 5
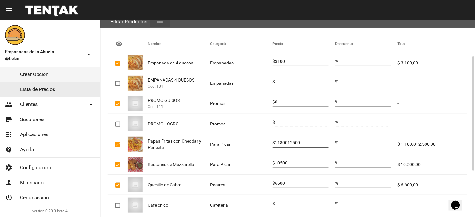
drag, startPoint x: 303, startPoint y: 142, endPoint x: 261, endPoint y: 129, distance: 44.1
click at [264, 135] on mat-row "Papas Fritas con Cheddar y Panceta Para Picar $ 1180012500 % $ 1.180.012.500,00" at bounding box center [288, 144] width 360 height 20
type input "12500"
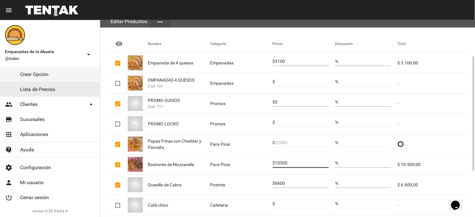
drag, startPoint x: 297, startPoint y: 164, endPoint x: 250, endPoint y: 151, distance: 48.5
click at [250, 151] on mat-table "visibility Nombre Categoría Precio Descuento Total Empanada de 4 quesos Empanad…" at bounding box center [288, 145] width 360 height 221
type input "12000"
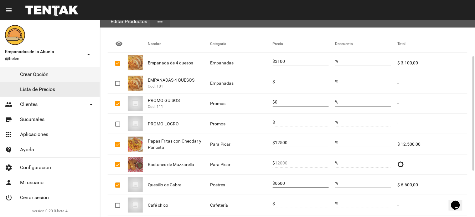
drag, startPoint x: 285, startPoint y: 182, endPoint x: 263, endPoint y: 179, distance: 22.2
click at [263, 179] on mat-row "Quesillo [PERSON_NAME] Postres $ 6600 % $ 6.600,00" at bounding box center [288, 185] width 360 height 20
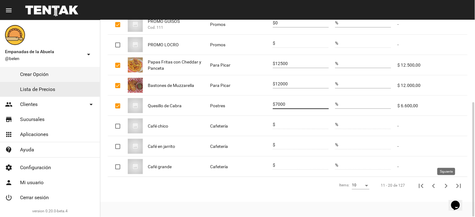
type input "7000"
click at [443, 186] on icon "Siguiente" at bounding box center [445, 186] width 9 height 9
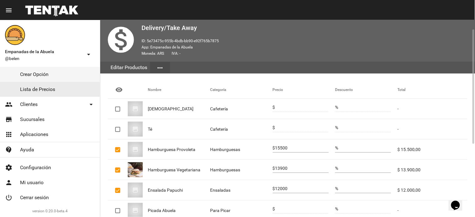
scroll to position [0, 0]
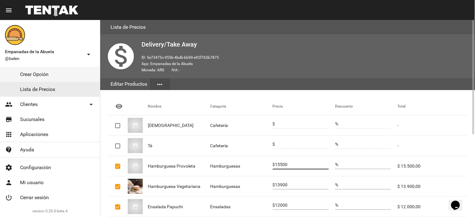
drag, startPoint x: 296, startPoint y: 166, endPoint x: 270, endPoint y: 165, distance: 25.4
click at [270, 165] on mat-row "Hamburguesa Provoleta Hamburguesas $ 15500 % $ 15.500,00" at bounding box center [288, 166] width 360 height 20
type input "16500"
drag, startPoint x: 293, startPoint y: 184, endPoint x: 267, endPoint y: 187, distance: 26.8
click at [267, 187] on mat-row "Hamburguesa Vegetariana Hamburguesas $ 13900 % $ 13.900,00" at bounding box center [288, 186] width 360 height 20
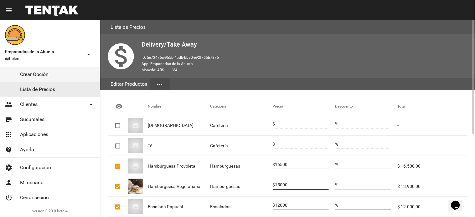
type input "15000"
drag, startPoint x: 302, startPoint y: 206, endPoint x: 268, endPoint y: 204, distance: 33.9
click at [268, 201] on mat-row "Ensalada Papuchi Ensaladas $ 12000 % $ 12.000,00" at bounding box center [288, 207] width 360 height 20
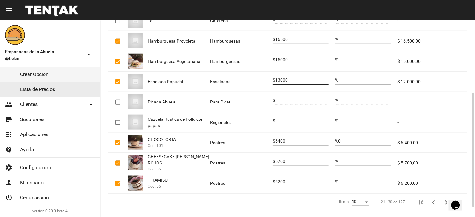
type input "13000"
drag, startPoint x: 293, startPoint y: 142, endPoint x: 270, endPoint y: 132, distance: 25.8
click at [270, 141] on mat-row "CHOCOTORTA Cod. 101 Postres $ 6400 % 0 $ 6.400,00" at bounding box center [288, 143] width 360 height 20
type input "6900"
drag, startPoint x: 294, startPoint y: 161, endPoint x: 259, endPoint y: 156, distance: 35.4
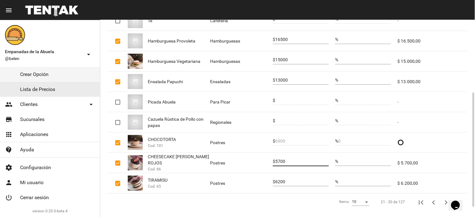
click at [260, 156] on mat-row "CHEESECAKE [PERSON_NAME] ROJOS Cod. 66 Postres $ 5700 % $ 5.700,00" at bounding box center [288, 163] width 360 height 20
type input "6300"
drag, startPoint x: 291, startPoint y: 182, endPoint x: 257, endPoint y: 178, distance: 34.6
click at [257, 180] on mat-row "TIRAMISU Cod. 65 Postres $ 6200 % $ 6.200,00" at bounding box center [288, 183] width 360 height 20
type input "6900"
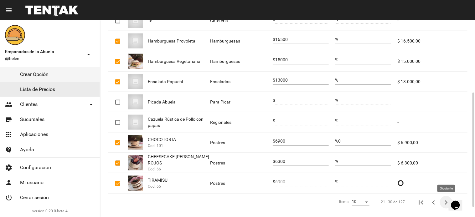
click at [445, 201] on icon "Siguiente" at bounding box center [445, 202] width 9 height 9
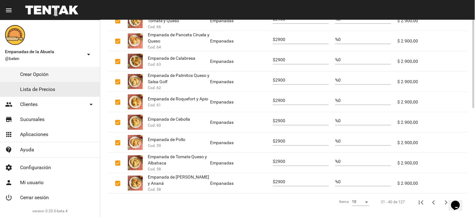
scroll to position [63, 0]
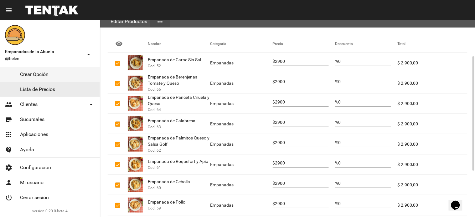
drag, startPoint x: 286, startPoint y: 62, endPoint x: 268, endPoint y: 61, distance: 17.8
click at [268, 61] on mat-row "Empanada de Carne Sin Sal Cod. 52 Empanadas $ 2900 % 0 $ 2.900,00" at bounding box center [288, 63] width 360 height 20
type input "3100"
drag, startPoint x: 287, startPoint y: 83, endPoint x: 243, endPoint y: 82, distance: 44.1
click at [243, 82] on mat-row "Empanada de Berenjenas Tomate y Queso Cod. 66 Empanadas $ 2900 % 0 $ 2.900,00" at bounding box center [288, 83] width 360 height 20
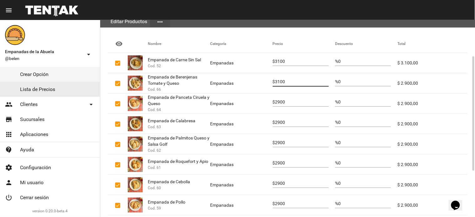
type input "3100"
drag, startPoint x: 295, startPoint y: 104, endPoint x: 258, endPoint y: 92, distance: 39.2
click at [258, 94] on mat-row "Empanada de Panceta Ciruela y Queso Cod. 64 Empanadas $ 2900 % 0 $ 2.900,00" at bounding box center [288, 104] width 360 height 20
type input "3100"
drag, startPoint x: 297, startPoint y: 122, endPoint x: 255, endPoint y: 122, distance: 41.9
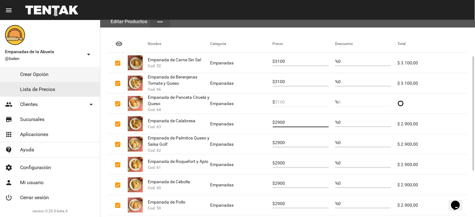
click at [255, 122] on mat-row "Empanada [PERSON_NAME] Cod. 63 Empanadas $ 2900 % 0 $ 2.900,00" at bounding box center [288, 124] width 360 height 20
type input "3100"
drag, startPoint x: 290, startPoint y: 142, endPoint x: 256, endPoint y: 134, distance: 35.4
click at [258, 136] on mat-row "Empanada de Palmitos Queso y Salsa Golf Cod. 62 Empanadas $ 2900 % 0 $ 2.900,00" at bounding box center [288, 144] width 360 height 20
type input "3100"
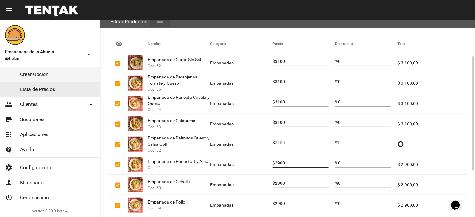
drag, startPoint x: 293, startPoint y: 163, endPoint x: 253, endPoint y: 156, distance: 40.6
click at [253, 156] on mat-row "Empanada de Roquefort y Apio Cod. 61 Empanadas $ 2900 % 0 $ 2.900,00" at bounding box center [288, 165] width 360 height 20
type input "3100"
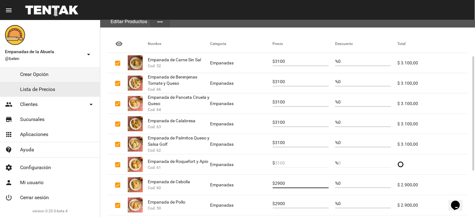
drag, startPoint x: 293, startPoint y: 183, endPoint x: 250, endPoint y: 171, distance: 45.5
click at [254, 177] on mat-row "Empanada de Cebolla Cod. 60 Empanadas $ 2900 % 0 $ 2.900,00" at bounding box center [288, 185] width 360 height 20
type input "3100"
drag, startPoint x: 287, startPoint y: 203, endPoint x: 263, endPoint y: 199, distance: 23.8
click at [264, 201] on mat-row "Empanada de Pollo Cod. 59 Empanadas $ 2900 % 0 $ 2.900,00" at bounding box center [288, 205] width 360 height 20
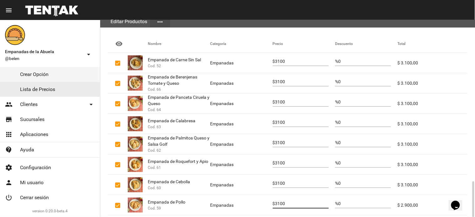
scroll to position [142, 0]
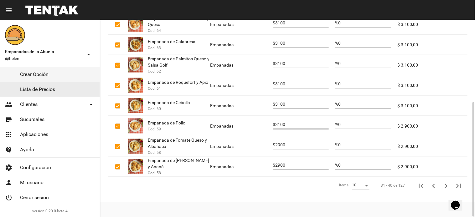
type input "3100"
drag, startPoint x: 298, startPoint y: 146, endPoint x: 259, endPoint y: 135, distance: 40.6
click at [259, 135] on mat-table "visibility Nombre Categoría Precio Descuento Total Empanada de Carne Sin Sal Co…" at bounding box center [288, 66] width 360 height 221
type input "3100"
drag, startPoint x: 299, startPoint y: 166, endPoint x: 246, endPoint y: 152, distance: 55.1
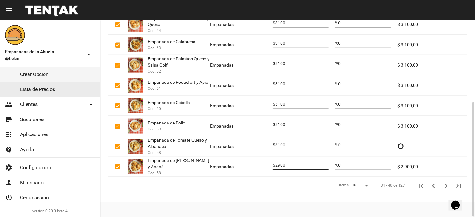
click at [251, 158] on mat-row "Empanada de [PERSON_NAME] y Ananá Cod. 58 Empanadas $ 2900 % 0 $ 2.900,00" at bounding box center [288, 167] width 360 height 20
type input "3100"
click at [446, 185] on icon "Siguiente" at bounding box center [446, 186] width 3 height 4
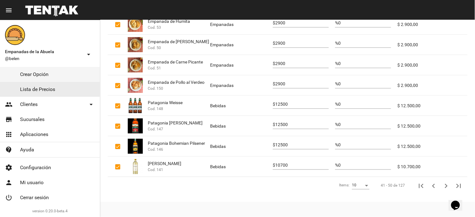
scroll to position [79, 0]
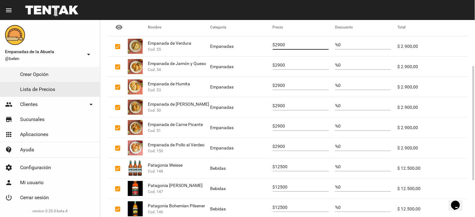
drag, startPoint x: 285, startPoint y: 42, endPoint x: 280, endPoint y: 44, distance: 4.9
click at [280, 44] on input "2900" at bounding box center [302, 45] width 54 height 5
click at [250, 74] on mat-cell "Empanadas" at bounding box center [241, 67] width 62 height 20
click at [292, 47] on input "2900" at bounding box center [302, 45] width 54 height 5
drag, startPoint x: 292, startPoint y: 47, endPoint x: 279, endPoint y: 49, distance: 12.7
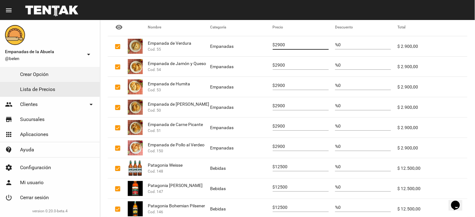
click at [279, 49] on div "2900" at bounding box center [302, 43] width 54 height 12
type input "2"
type input "3100"
drag, startPoint x: 296, startPoint y: 65, endPoint x: 247, endPoint y: 56, distance: 49.4
click at [262, 66] on mat-row "Empanada de Jamón y Queso Cod. 54 Empanadas $ 2900 % 0 $ 2.900,00" at bounding box center [288, 67] width 360 height 20
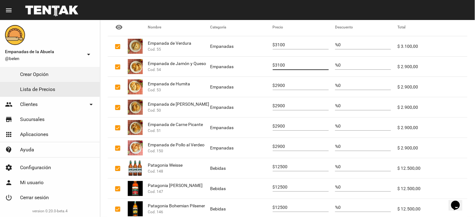
type input "3100"
drag, startPoint x: 292, startPoint y: 86, endPoint x: 257, endPoint y: 84, distance: 35.1
click at [257, 84] on mat-row "Empanada de Humita Cod. 53 Empanadas $ 2900 % 0 $ 2.900,00" at bounding box center [288, 87] width 360 height 20
type input "3100"
drag, startPoint x: 293, startPoint y: 105, endPoint x: 248, endPoint y: 102, distance: 44.9
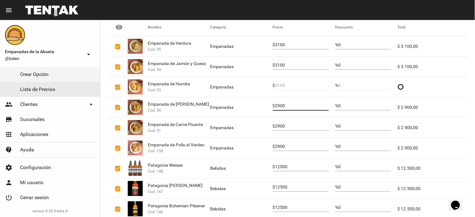
click at [248, 102] on mat-row "Empanada de Carne Suave Cod. 50 Empanadas $ 2900 % 0 $ 2.900,00" at bounding box center [288, 107] width 360 height 20
type input "3100"
drag, startPoint x: 292, startPoint y: 127, endPoint x: 243, endPoint y: 114, distance: 50.2
click at [243, 114] on mat-table "visibility Nombre Categoría Precio Descuento Total Empanada de Verdura Cod. 55 …" at bounding box center [288, 128] width 360 height 221
type input "3100"
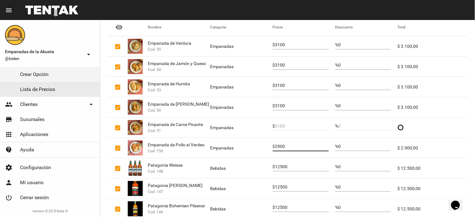
drag, startPoint x: 291, startPoint y: 148, endPoint x: 262, endPoint y: 142, distance: 29.4
click at [266, 149] on mat-row "Empanada de Pollo al Verdeo Cod. 150 Empanadas $ 2900 % 0 $ 2.900,00" at bounding box center [288, 148] width 360 height 20
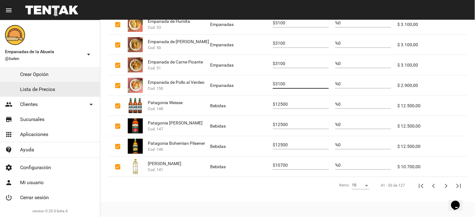
type input "3100"
drag, startPoint x: 298, startPoint y: 104, endPoint x: 267, endPoint y: 102, distance: 31.7
click at [267, 102] on mat-row "Patagonia Weisse Cod. 148 Bebidas $ 12500 % 0 $ 12.500,00" at bounding box center [288, 106] width 360 height 20
type input "13500"
drag, startPoint x: 296, startPoint y: 121, endPoint x: 264, endPoint y: 120, distance: 32.6
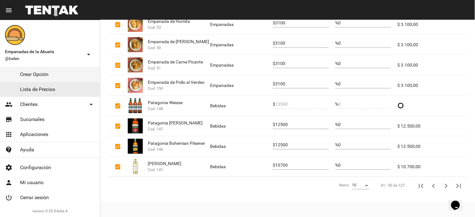
click at [264, 120] on mat-row "Patagonia [PERSON_NAME] Cod. 147 Bebidas $ 12500 % 0 $ 12.500,00" at bounding box center [288, 126] width 360 height 20
drag, startPoint x: 295, startPoint y: 125, endPoint x: 265, endPoint y: 121, distance: 29.6
click at [265, 121] on mat-row "Patagonia [PERSON_NAME] Cod. 147 Bebidas $ 12500 % 0 $ 12.500,00" at bounding box center [288, 126] width 360 height 20
type input "13500"
drag, startPoint x: 299, startPoint y: 145, endPoint x: 251, endPoint y: 130, distance: 51.1
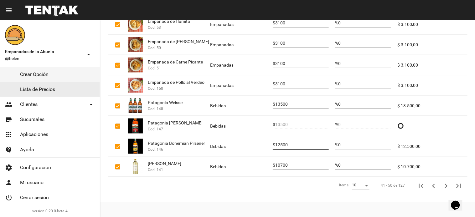
click at [256, 135] on mat-table "visibility Nombre Categoría Precio Descuento Total Empanada de Verdura Cod. 55 …" at bounding box center [288, 66] width 360 height 221
type input "13500"
drag, startPoint x: 295, startPoint y: 165, endPoint x: 273, endPoint y: 161, distance: 21.9
click at [273, 161] on div "$ 10700" at bounding box center [301, 164] width 56 height 12
click at [448, 185] on icon "Siguiente" at bounding box center [445, 186] width 9 height 9
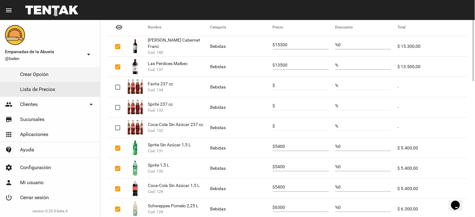
scroll to position [17, 0]
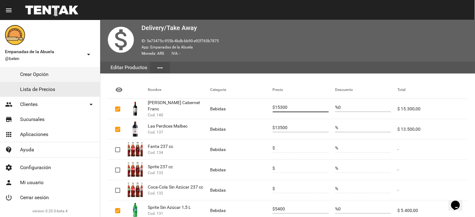
drag, startPoint x: 295, startPoint y: 108, endPoint x: 250, endPoint y: 98, distance: 46.4
click at [255, 98] on mat-table "visibility Nombre Categoría Precio Descuento Total [PERSON_NAME] Cabernet Franc…" at bounding box center [288, 191] width 360 height 221
type input "15299"
drag, startPoint x: 294, startPoint y: 105, endPoint x: 271, endPoint y: 110, distance: 23.6
click at [273, 110] on div "$ 15299" at bounding box center [301, 106] width 56 height 12
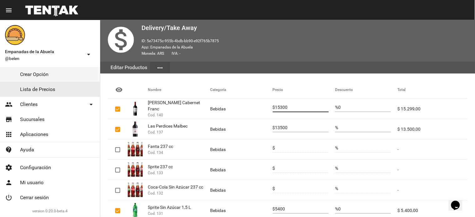
type input "15300"
drag, startPoint x: 298, startPoint y: 127, endPoint x: 253, endPoint y: 131, distance: 45.9
click at [254, 130] on mat-row "Las Perdices Malbec Cod. 137 Bebidas $ 13500 % $ 13.500,00" at bounding box center [288, 129] width 360 height 20
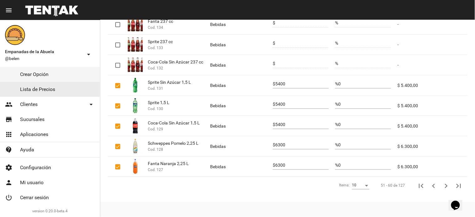
type input "14200"
drag, startPoint x: 305, startPoint y: 84, endPoint x: 248, endPoint y: 83, distance: 56.6
click at [261, 85] on mat-row "Sprite Sin Azúcar 1,5 L Cod. 131 Bebidas $ 5400 % 0 $ 5.400,00" at bounding box center [288, 85] width 360 height 20
type input "6000"
drag, startPoint x: 297, startPoint y: 106, endPoint x: 262, endPoint y: 99, distance: 35.2
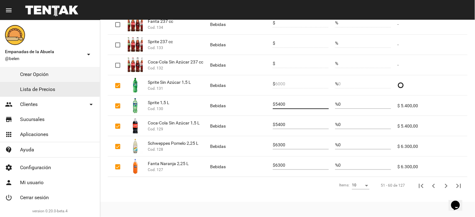
click at [262, 99] on mat-row "Sprite 1,5 L Cod. 130 Bebidas $ 5400 % 0 $ 5.400,00" at bounding box center [288, 106] width 360 height 20
type input "6000"
drag, startPoint x: 292, startPoint y: 124, endPoint x: 264, endPoint y: 118, distance: 28.6
click at [265, 119] on mat-row "Coca-Cola Sin Azúcar 1,5 L Cod. 129 Bebidas $ 5400 % 0 $ 5.400,00" at bounding box center [288, 126] width 360 height 20
type input "6000"
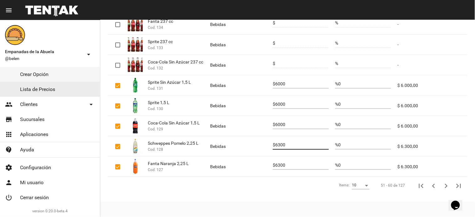
drag, startPoint x: 299, startPoint y: 145, endPoint x: 265, endPoint y: 143, distance: 34.5
click at [265, 143] on mat-row "Schweppes [STREET_ADDRESS] 128 Bebidas $ 6300 % 0 $ 6.300,00" at bounding box center [288, 146] width 360 height 20
type input "7000"
drag, startPoint x: 271, startPoint y: 162, endPoint x: 259, endPoint y: 160, distance: 11.8
click at [259, 160] on mat-row "Fanta Naranja 2,25 L Cod. 127 Bebidas $ 6300 % 0 $ 6.300,00" at bounding box center [288, 167] width 360 height 20
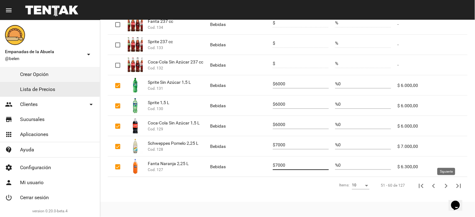
type input "7000"
click at [441, 188] on icon "Siguiente" at bounding box center [445, 186] width 9 height 9
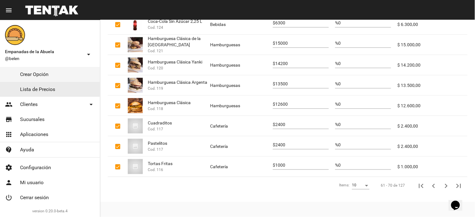
scroll to position [0, 0]
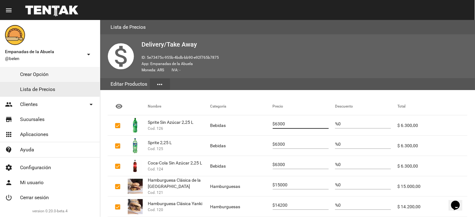
drag, startPoint x: 291, startPoint y: 122, endPoint x: 252, endPoint y: 112, distance: 39.8
click at [255, 119] on mat-row "Sprite Sin Azúcar 2,25 L Cod. 126 Bebidas $ 6300 % 0 $ 6.300,00" at bounding box center [288, 125] width 360 height 20
type input "7000"
drag, startPoint x: 291, startPoint y: 143, endPoint x: 252, endPoint y: 133, distance: 39.8
click at [252, 133] on mat-table "visibility Nombre Categoría Precio Descuento Total Sprite Sin Azúcar 2,25 L Cod…" at bounding box center [288, 208] width 360 height 221
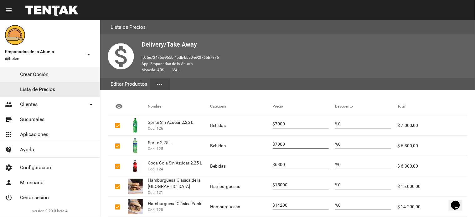
type input "7000"
click at [263, 153] on mat-table "visibility Nombre Categoría Precio Descuento Total Sprite Sin Azúcar 2,25 L Cod…" at bounding box center [288, 208] width 360 height 221
type input "7000"
drag, startPoint x: 292, startPoint y: 183, endPoint x: 263, endPoint y: 178, distance: 29.5
click at [263, 178] on mat-row "Hamburguesa Clásica de la Abuela Cod. 121 Hamburguesas $ 15000 % 0 $ 15.000,00" at bounding box center [288, 186] width 360 height 20
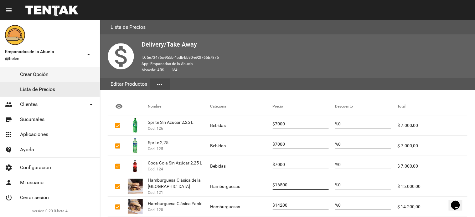
type input "16500"
drag, startPoint x: 302, startPoint y: 205, endPoint x: 261, endPoint y: 203, distance: 41.0
click at [261, 201] on mat-row "Hamburguesa Clásica Yanki Cod. 120 Hamburguesas $ 14200 % 0 $ 14.200,00" at bounding box center [288, 207] width 360 height 20
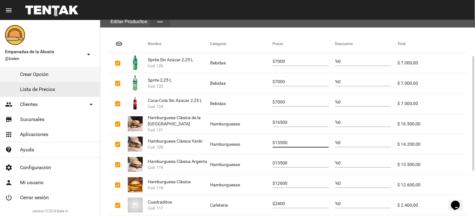
type input "15500"
drag, startPoint x: 294, startPoint y: 160, endPoint x: 264, endPoint y: 160, distance: 29.7
click at [264, 160] on mat-row "Hamburguesa Clásica Argenta Cod. 119 Hamburguesas $ 13500 % 0 $ 13.500,00" at bounding box center [288, 165] width 360 height 20
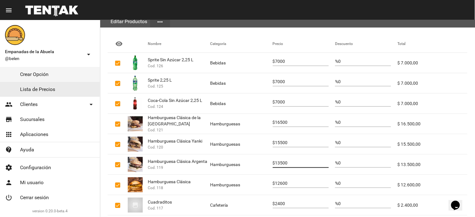
drag, startPoint x: 295, startPoint y: 164, endPoint x: 270, endPoint y: 168, distance: 25.1
click at [270, 168] on mat-row "Hamburguesa Clásica Argenta Cod. 119 Hamburguesas $ 13500 % 0 $ 13.500,00" at bounding box center [288, 165] width 360 height 20
type input "14500"
drag, startPoint x: 295, startPoint y: 184, endPoint x: 265, endPoint y: 179, distance: 30.7
click at [265, 179] on mat-row "Hamburguesa Clásica Cod. 118 Hamburguesas $ 12600 % 0 $ 12.600,00" at bounding box center [288, 185] width 360 height 20
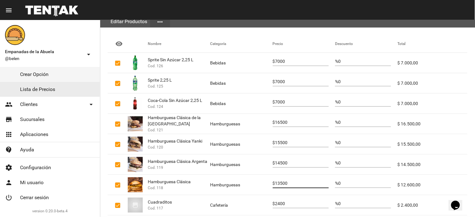
scroll to position [125, 0]
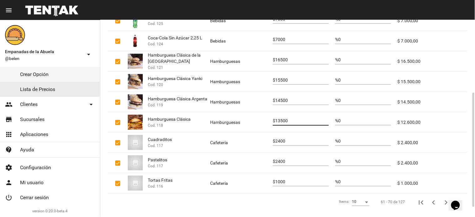
type input "13500"
drag, startPoint x: 297, startPoint y: 142, endPoint x: 260, endPoint y: 136, distance: 37.7
click at [263, 137] on mat-row "Cuadraditos Cod. 117 Cafetería $ 2400 % 0 $ 2.400,00" at bounding box center [288, 143] width 360 height 20
type input "3000"
drag, startPoint x: 291, startPoint y: 158, endPoint x: 269, endPoint y: 161, distance: 21.8
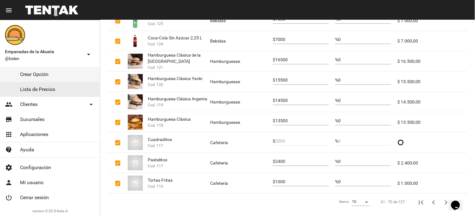
click at [269, 161] on mat-row "Pastelitos Cod. 117 Cafetería $ 2400 % 0 $ 2.400,00" at bounding box center [288, 163] width 360 height 20
drag, startPoint x: 285, startPoint y: 158, endPoint x: 260, endPoint y: 154, distance: 25.1
click at [260, 154] on mat-row "Pastelitos Cod. 117 Cafetería $ 2400 % 0 $ 2.400,00" at bounding box center [288, 163] width 360 height 20
type input "2800"
click at [297, 182] on input "1000" at bounding box center [302, 182] width 54 height 5
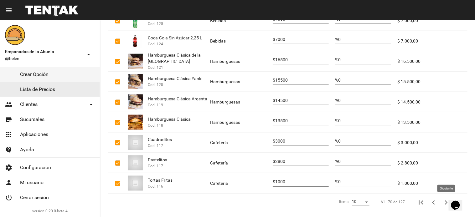
click at [446, 201] on icon "Siguiente" at bounding box center [446, 203] width 3 height 4
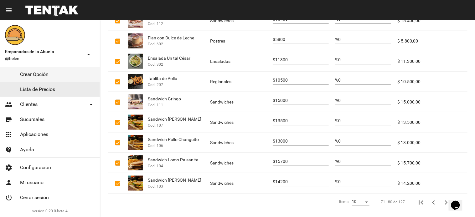
scroll to position [0, 0]
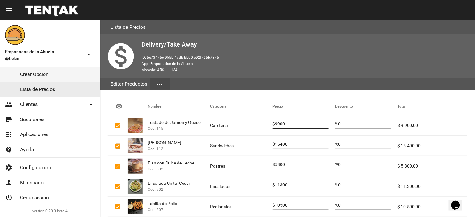
drag, startPoint x: 296, startPoint y: 125, endPoint x: 271, endPoint y: 122, distance: 25.1
click at [271, 122] on mat-row "Tostado de Jamón y Queso Cod. 115 Cafetería $ 9900 % 0 $ 9.900,00" at bounding box center [288, 125] width 360 height 20
type input "10500"
drag, startPoint x: 298, startPoint y: 143, endPoint x: 276, endPoint y: 141, distance: 22.7
click at [276, 141] on div "$ 15400" at bounding box center [301, 143] width 56 height 12
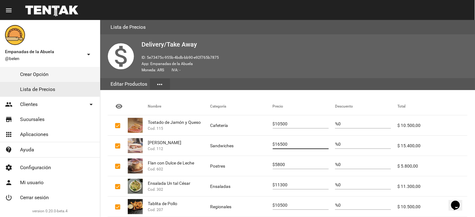
type input "16500"
drag, startPoint x: 293, startPoint y: 163, endPoint x: 247, endPoint y: 155, distance: 47.1
click at [249, 154] on mat-table "visibility Nombre Categoría Precio Descuento Total Tostado de Jamón y Queso Cod…" at bounding box center [288, 208] width 360 height 221
type input "6400"
drag, startPoint x: 294, startPoint y: 184, endPoint x: 265, endPoint y: 181, distance: 29.5
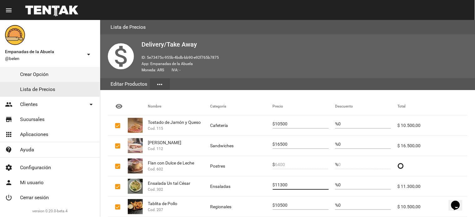
click at [265, 181] on mat-row "Ensalada Un tal [PERSON_NAME]. 302 Ensaladas $ 11300 % 0 $ 11.300,00" at bounding box center [288, 186] width 360 height 20
type input "12500"
drag, startPoint x: 296, startPoint y: 204, endPoint x: 265, endPoint y: 199, distance: 31.3
click at [265, 199] on mat-row "Tablita de Pollo Cod. 207 Regionales $ 10500 % 0 $ 10.500,00" at bounding box center [288, 207] width 360 height 20
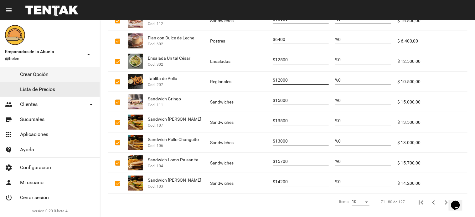
type input "12000"
click at [299, 97] on div "15000" at bounding box center [302, 99] width 54 height 12
drag, startPoint x: 302, startPoint y: 101, endPoint x: 265, endPoint y: 89, distance: 39.3
click at [265, 89] on mat-table "visibility Nombre Categoría Precio Descuento Total Tostado de Jamón y Queso Cod…" at bounding box center [288, 82] width 360 height 221
type input "16000"
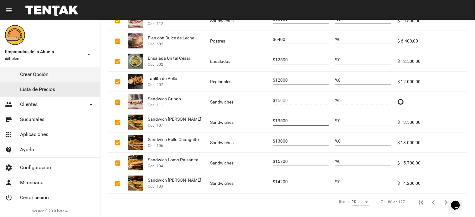
drag, startPoint x: 293, startPoint y: 120, endPoint x: 258, endPoint y: 115, distance: 35.9
click at [258, 115] on mat-row "Sandwich Pollo [PERSON_NAME] Cod. 107 Sandwiches $ 13500 % 0 $ 13.500,00" at bounding box center [288, 122] width 360 height 20
type input "14500"
drag, startPoint x: 297, startPoint y: 143, endPoint x: 270, endPoint y: 141, distance: 27.3
click at [270, 141] on mat-row "Sandwich Pollo Changuito Cod. 106 Sandwiches $ 13000 % 0 $ 13.000,00" at bounding box center [288, 143] width 360 height 20
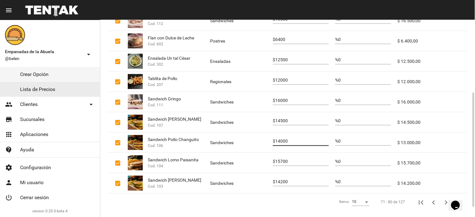
type input "14000"
drag, startPoint x: 292, startPoint y: 161, endPoint x: 265, endPoint y: 159, distance: 27.3
click at [265, 159] on mat-row "Sandwich Lomo Paisanita Cod. 104 Sandwiches $ 15700 % 0 $ 15.700,00" at bounding box center [288, 163] width 360 height 20
type input "16500"
drag, startPoint x: 295, startPoint y: 182, endPoint x: 266, endPoint y: 179, distance: 29.3
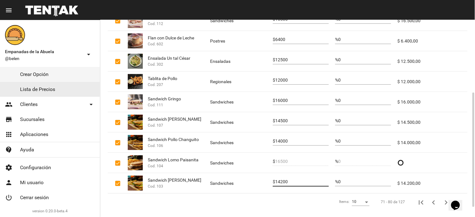
click at [266, 179] on mat-row "Sandwich Lomo [PERSON_NAME] Cod. 103 Sandwiches $ 14200 % 0 $ 14.200,00" at bounding box center [288, 183] width 360 height 20
type input "15500"
click at [442, 201] on icon "Siguiente" at bounding box center [445, 202] width 9 height 9
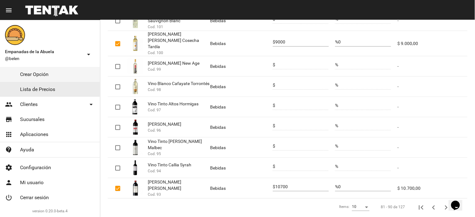
scroll to position [0, 0]
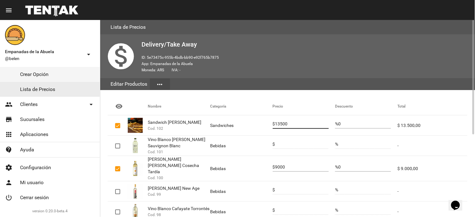
drag, startPoint x: 294, startPoint y: 126, endPoint x: 251, endPoint y: 125, distance: 42.9
click at [251, 125] on mat-row "Sandwich Lomo Changuito Cod. 102 Sandwiches $ 13500 % 0 $ 13.500,00" at bounding box center [288, 125] width 360 height 20
type input "14500"
drag, startPoint x: 293, startPoint y: 166, endPoint x: 272, endPoint y: 150, distance: 26.9
click at [268, 157] on mat-row "[PERSON_NAME] [PERSON_NAME] Cosecha Tardía Cod. 100 Bebidas $ 9000 % 0 $ 9.000,…" at bounding box center [288, 168] width 360 height 25
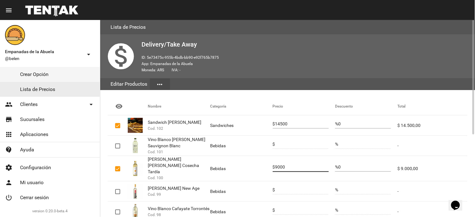
scroll to position [142, 0]
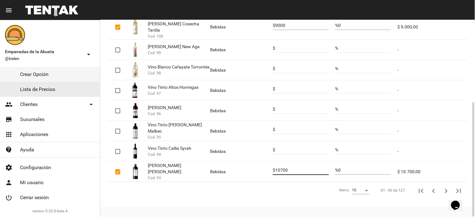
drag, startPoint x: 298, startPoint y: 166, endPoint x: 276, endPoint y: 162, distance: 22.0
click at [276, 163] on div "$ 10700" at bounding box center [301, 169] width 56 height 12
click at [447, 188] on icon "Siguiente" at bounding box center [445, 191] width 9 height 9
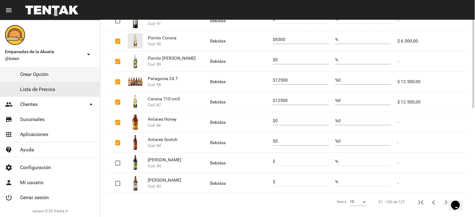
scroll to position [63, 0]
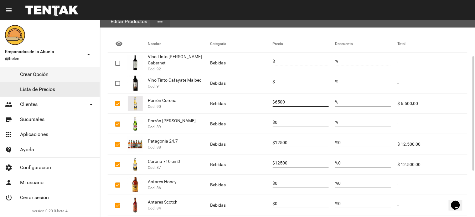
drag, startPoint x: 296, startPoint y: 102, endPoint x: 237, endPoint y: 86, distance: 60.8
click at [237, 86] on mat-table "visibility Nombre Categoría Precio Descuento Total Vino Tinto [PERSON_NAME] Cab…" at bounding box center [288, 145] width 360 height 221
type input "7000"
drag, startPoint x: 296, startPoint y: 142, endPoint x: 271, endPoint y: 139, distance: 25.5
click at [271, 139] on mat-row "Patagonia 24.7 Cod. 88 Bebidas $ 12500 % 0 $ 12.500,00" at bounding box center [288, 144] width 360 height 20
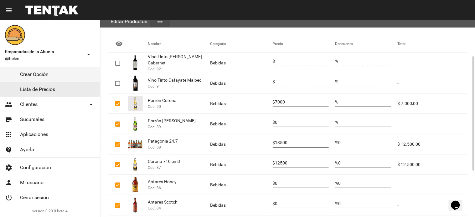
type input "13500"
drag, startPoint x: 251, startPoint y: 150, endPoint x: 213, endPoint y: 141, distance: 39.7
click at [215, 146] on mat-table "visibility Nombre Categoría Precio Descuento Total Vino Tinto [PERSON_NAME] Cab…" at bounding box center [288, 145] width 360 height 221
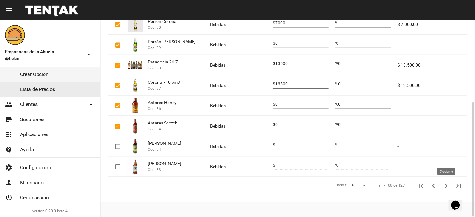
type input "13500"
click at [446, 186] on icon "Siguiente" at bounding box center [446, 186] width 3 height 4
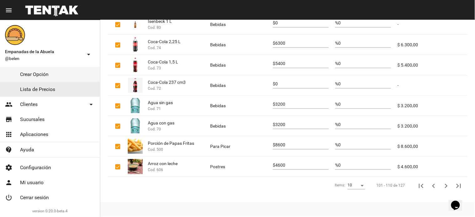
scroll to position [17, 0]
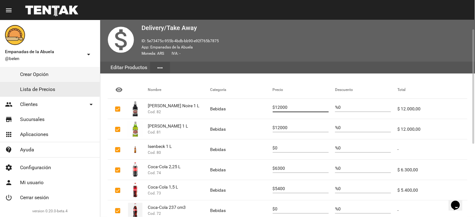
drag, startPoint x: 296, startPoint y: 107, endPoint x: 268, endPoint y: 107, distance: 28.8
click at [268, 107] on mat-row "[PERSON_NAME] Noire 1 L Cod. 82 Bebidas $ 12000 % 0 $ 12.000,00" at bounding box center [288, 109] width 360 height 20
type input "13000"
drag, startPoint x: 290, startPoint y: 123, endPoint x: 277, endPoint y: 121, distance: 13.3
click at [278, 121] on div "12000" at bounding box center [302, 126] width 54 height 12
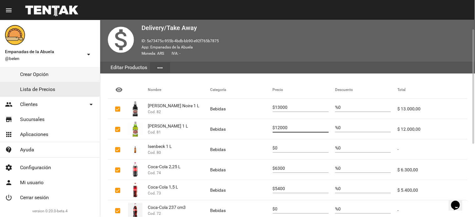
drag, startPoint x: 289, startPoint y: 125, endPoint x: 263, endPoint y: 119, distance: 27.1
click at [268, 124] on mat-row "[PERSON_NAME] 1 L Cod. 81 Bebidas $ 12000 % 0 $ 12.000,00" at bounding box center [288, 129] width 360 height 20
type input "13000"
drag, startPoint x: 289, startPoint y: 166, endPoint x: 258, endPoint y: 161, distance: 32.4
click at [258, 161] on mat-row "Coca-Cola 2,25 L Cod. 74 Bebidas $ 6300 % 0 $ 6.300,00" at bounding box center [288, 170] width 360 height 20
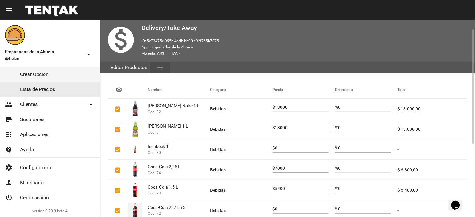
type input "7000"
drag, startPoint x: 293, startPoint y: 188, endPoint x: 243, endPoint y: 161, distance: 57.6
click at [237, 172] on mat-table "visibility Nombre Categoría Precio Descuento Total [PERSON_NAME] Noire 1 L Cod.…" at bounding box center [288, 191] width 360 height 221
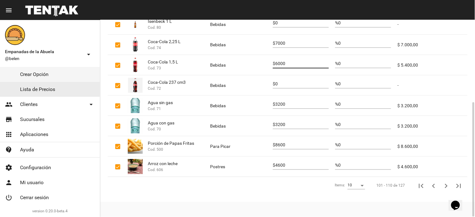
type input "6000"
drag, startPoint x: 295, startPoint y: 105, endPoint x: 266, endPoint y: 106, distance: 28.5
click at [266, 106] on mat-row "Agua sin gas Cod. 71 Bebidas $ 3200 % 0 $ 3.200,00" at bounding box center [288, 106] width 360 height 20
type input "4000"
drag, startPoint x: 293, startPoint y: 125, endPoint x: 267, endPoint y: 120, distance: 25.9
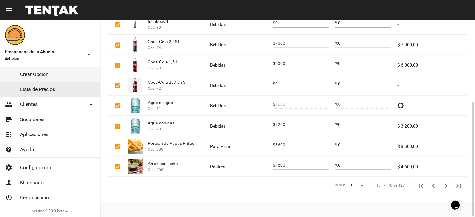
click at [270, 124] on mat-row "Agua con gas Cod. 70 Bebidas $ 3200 % 0 $ 3.200,00" at bounding box center [288, 126] width 360 height 20
type input "4000"
drag, startPoint x: 296, startPoint y: 146, endPoint x: 263, endPoint y: 135, distance: 35.1
click at [263, 135] on mat-table "visibility Nombre Categoría Precio Descuento Total [PERSON_NAME] Noire 1 L Cod.…" at bounding box center [288, 66] width 360 height 221
type input "9500"
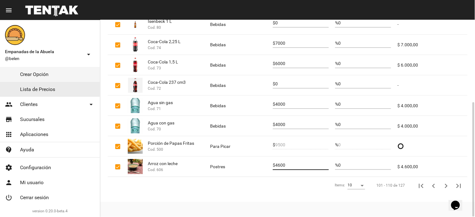
drag, startPoint x: 298, startPoint y: 167, endPoint x: 254, endPoint y: 163, distance: 43.4
click at [254, 163] on mat-row "Arroz con leche Cod. 606 Postres $ 4600 % 0 $ 4.600,00" at bounding box center [288, 167] width 360 height 20
type input "6000"
click at [448, 185] on icon "Siguiente" at bounding box center [445, 186] width 9 height 9
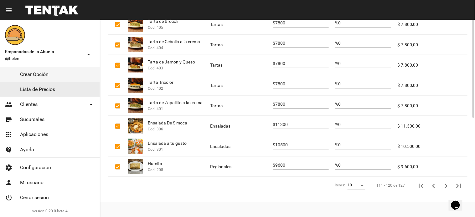
scroll to position [0, 0]
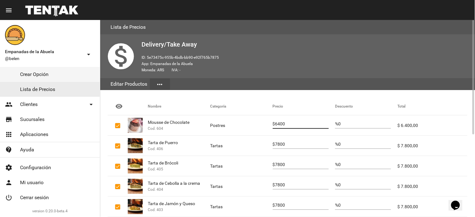
drag, startPoint x: 295, startPoint y: 125, endPoint x: 259, endPoint y: 120, distance: 36.9
click at [259, 120] on mat-row "Mousse de Chocolate Cod. 604 Postres $ 6400 % 0 $ 6.400,00" at bounding box center [288, 125] width 360 height 20
type input "6900"
drag, startPoint x: 295, startPoint y: 145, endPoint x: 268, endPoint y: 129, distance: 31.6
click at [265, 145] on mat-row "Tarta de Puerro Cod. 406 Tartas $ 7800 % 0 $ 7.800,00" at bounding box center [288, 146] width 360 height 20
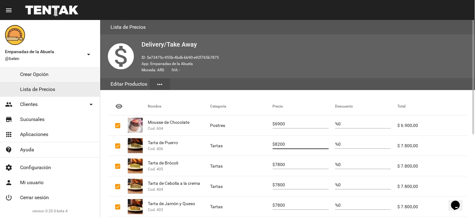
type input "8200"
drag, startPoint x: 294, startPoint y: 164, endPoint x: 270, endPoint y: 152, distance: 27.3
click at [268, 159] on mat-row "Tarta de Brócoli Cod. 405 Tartas $ 7800 % 0 $ 7.800,00" at bounding box center [288, 166] width 360 height 20
type input "8200"
drag, startPoint x: 293, startPoint y: 186, endPoint x: 272, endPoint y: 167, distance: 28.6
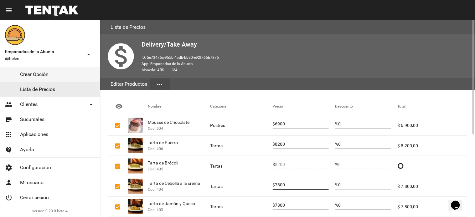
click at [264, 176] on mat-row "Tarta de Cebolla a la crema Cod. 404 Tartas $ 7800 % 0 $ 7.800,00" at bounding box center [288, 186] width 360 height 20
type input "8200"
drag, startPoint x: 290, startPoint y: 207, endPoint x: 262, endPoint y: 183, distance: 37.3
click at [249, 196] on mat-table "visibility Nombre Categoría Precio Descuento Total Mousse de Chocolate Cod. 604…" at bounding box center [288, 208] width 360 height 221
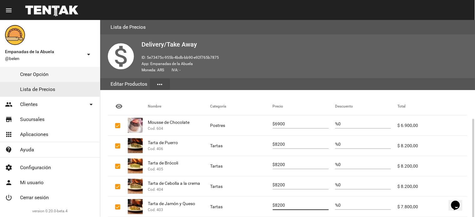
scroll to position [63, 0]
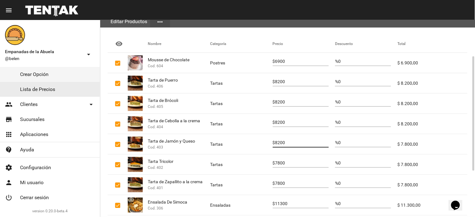
type input "8200"
drag, startPoint x: 296, startPoint y: 166, endPoint x: 263, endPoint y: 150, distance: 36.0
click at [265, 152] on mat-table "visibility Nombre Categoría Precio Descuento Total Mousse de Chocolate Cod. 604…" at bounding box center [288, 145] width 360 height 221
type input "8200"
drag, startPoint x: 291, startPoint y: 185, endPoint x: 251, endPoint y: 169, distance: 43.0
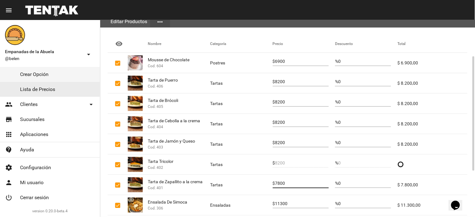
click at [250, 174] on mat-table "visibility Nombre Categoría Precio Descuento Total Mousse de Chocolate Cod. 604…" at bounding box center [288, 145] width 360 height 221
type input "8200"
drag, startPoint x: 298, startPoint y: 204, endPoint x: 262, endPoint y: 200, distance: 36.2
click at [263, 200] on mat-row "Ensalada De Simoca Cod. 306 Ensaladas $ 11300 % 0 $ 11.300,00" at bounding box center [288, 205] width 360 height 20
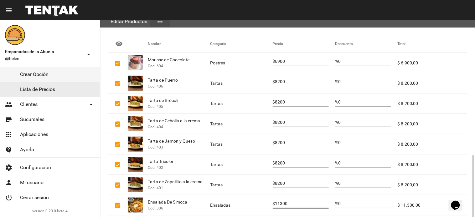
scroll to position [125, 0]
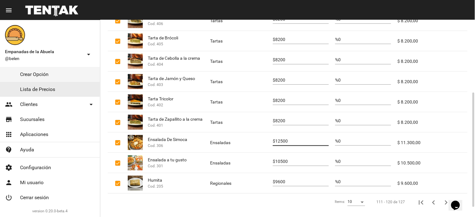
type input "12500"
drag, startPoint x: 295, startPoint y: 161, endPoint x: 271, endPoint y: 164, distance: 24.1
click at [271, 164] on mat-row "Ensalada a tu gusto Cod. 301 Ensaladas $ 10500 % 0 $ 10.500,00" at bounding box center [288, 163] width 360 height 20
type input "11500"
click at [293, 180] on div "9600" at bounding box center [302, 180] width 54 height 12
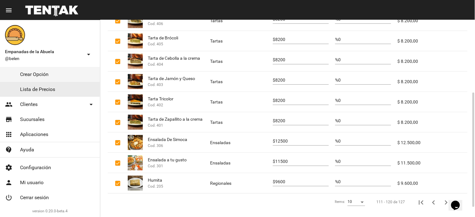
click at [292, 181] on div "9600" at bounding box center [302, 180] width 54 height 12
drag, startPoint x: 295, startPoint y: 180, endPoint x: 266, endPoint y: 173, distance: 29.4
click at [267, 180] on mat-row "Humita Cod. 205 Regionales $ 9600 % 0 $ 9.600,00" at bounding box center [288, 183] width 360 height 20
type input "10500"
click at [445, 201] on icon "Siguiente" at bounding box center [445, 202] width 9 height 9
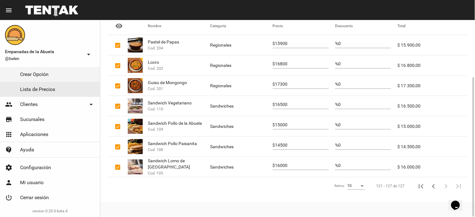
scroll to position [0, 0]
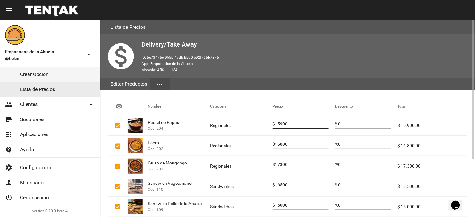
drag, startPoint x: 295, startPoint y: 125, endPoint x: 268, endPoint y: 120, distance: 27.4
click at [268, 120] on mat-row "Pastel [PERSON_NAME] Cod. 204 Regionales $ 15900 % 0 $ 15.900,00" at bounding box center [288, 125] width 360 height 20
type input "17500"
drag, startPoint x: 302, startPoint y: 144, endPoint x: 261, endPoint y: 140, distance: 40.5
click at [262, 143] on mat-row "Locro Cod. 202 Regionales $ 16800 % 0 $ 16.800,00" at bounding box center [288, 146] width 360 height 20
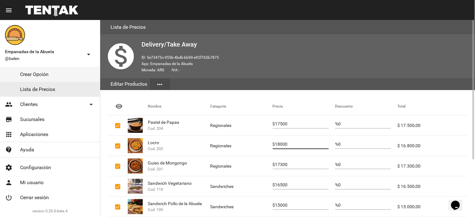
type input "18000"
drag, startPoint x: 292, startPoint y: 162, endPoint x: 280, endPoint y: 164, distance: 11.8
click at [280, 164] on div "17300" at bounding box center [302, 163] width 54 height 12
drag, startPoint x: 296, startPoint y: 166, endPoint x: 262, endPoint y: 165, distance: 34.4
click at [262, 165] on mat-row "Guiso de Mongongo Cod. 201 Regionales $ 17300 % 0 $ 17.300,00" at bounding box center [288, 166] width 360 height 20
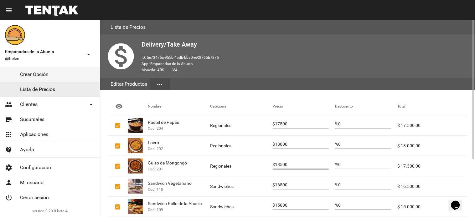
type input "18500"
drag, startPoint x: 295, startPoint y: 184, endPoint x: 272, endPoint y: 179, distance: 24.3
click at [273, 179] on div "$ 16500" at bounding box center [301, 183] width 56 height 12
type input "17500"
drag, startPoint x: 298, startPoint y: 202, endPoint x: 285, endPoint y: 205, distance: 13.3
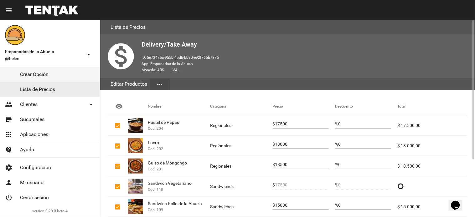
click at [285, 201] on div "15000" at bounding box center [302, 204] width 54 height 12
drag, startPoint x: 301, startPoint y: 207, endPoint x: 272, endPoint y: 199, distance: 29.4
click at [272, 199] on mat-row "Sandwich Pollo de la Abuela Cod. 109 Sandwiches $ 15000 % 0 $ 15.000,00" at bounding box center [288, 207] width 360 height 20
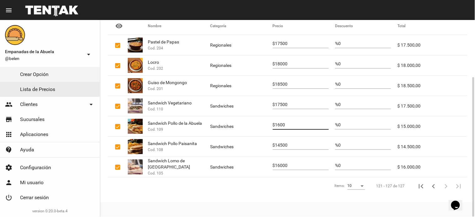
type input "1600"
drag, startPoint x: 301, startPoint y: 147, endPoint x: 278, endPoint y: 144, distance: 24.0
click at [278, 144] on input "14500" at bounding box center [302, 145] width 54 height 5
click at [294, 125] on input "1600" at bounding box center [302, 125] width 54 height 5
type input "16000"
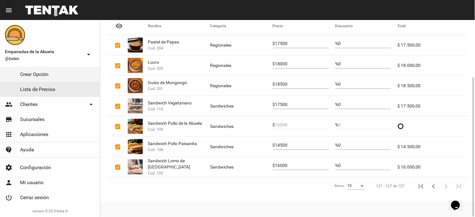
drag, startPoint x: 292, startPoint y: 149, endPoint x: 251, endPoint y: 129, distance: 45.6
click at [262, 142] on mat-row "Sandwich Pollo Paisanita Cod. 108 Sandwiches $ 14500 % 0 $ 14.500,00" at bounding box center [288, 147] width 360 height 20
drag, startPoint x: 296, startPoint y: 157, endPoint x: 299, endPoint y: 150, distance: 7.6
click at [297, 157] on mat-cell "$ 16000" at bounding box center [304, 167] width 62 height 20
drag, startPoint x: 298, startPoint y: 145, endPoint x: 278, endPoint y: 137, distance: 21.4
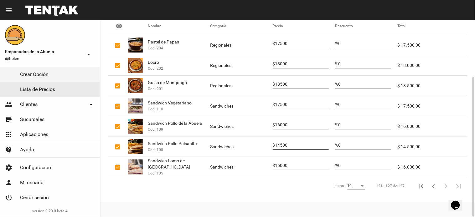
click at [276, 144] on div "$ 14500" at bounding box center [301, 144] width 56 height 12
type input "15500"
drag, startPoint x: 294, startPoint y: 164, endPoint x: 276, endPoint y: 151, distance: 22.5
click at [274, 154] on mat-table "visibility Nombre Categoría Precio Descuento Total Pastel [PERSON_NAME] Cod. 20…" at bounding box center [288, 97] width 360 height 160
type input "17000"
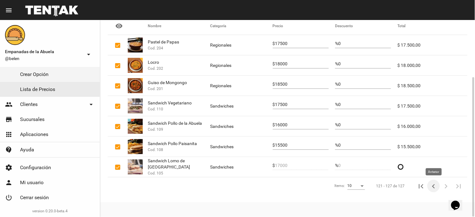
click at [436, 185] on icon "Anterior" at bounding box center [433, 186] width 9 height 9
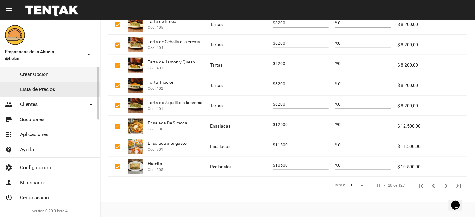
scroll to position [0, 0]
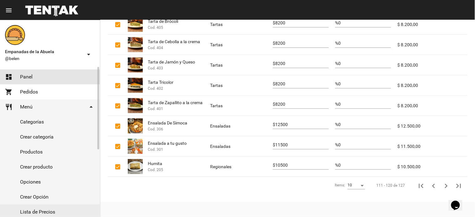
click at [25, 80] on span "Panel" at bounding box center [26, 77] width 13 height 6
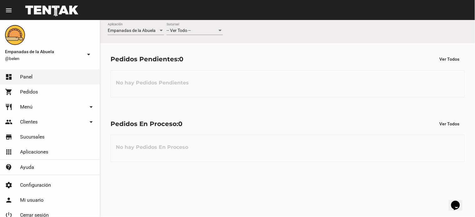
click at [192, 29] on div "-- Ver Todo --" at bounding box center [191, 30] width 51 height 5
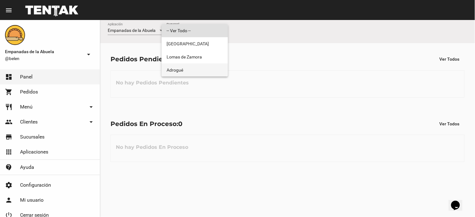
click at [196, 71] on span "Adrogué" at bounding box center [194, 70] width 56 height 13
